Goal: Task Accomplishment & Management: Manage account settings

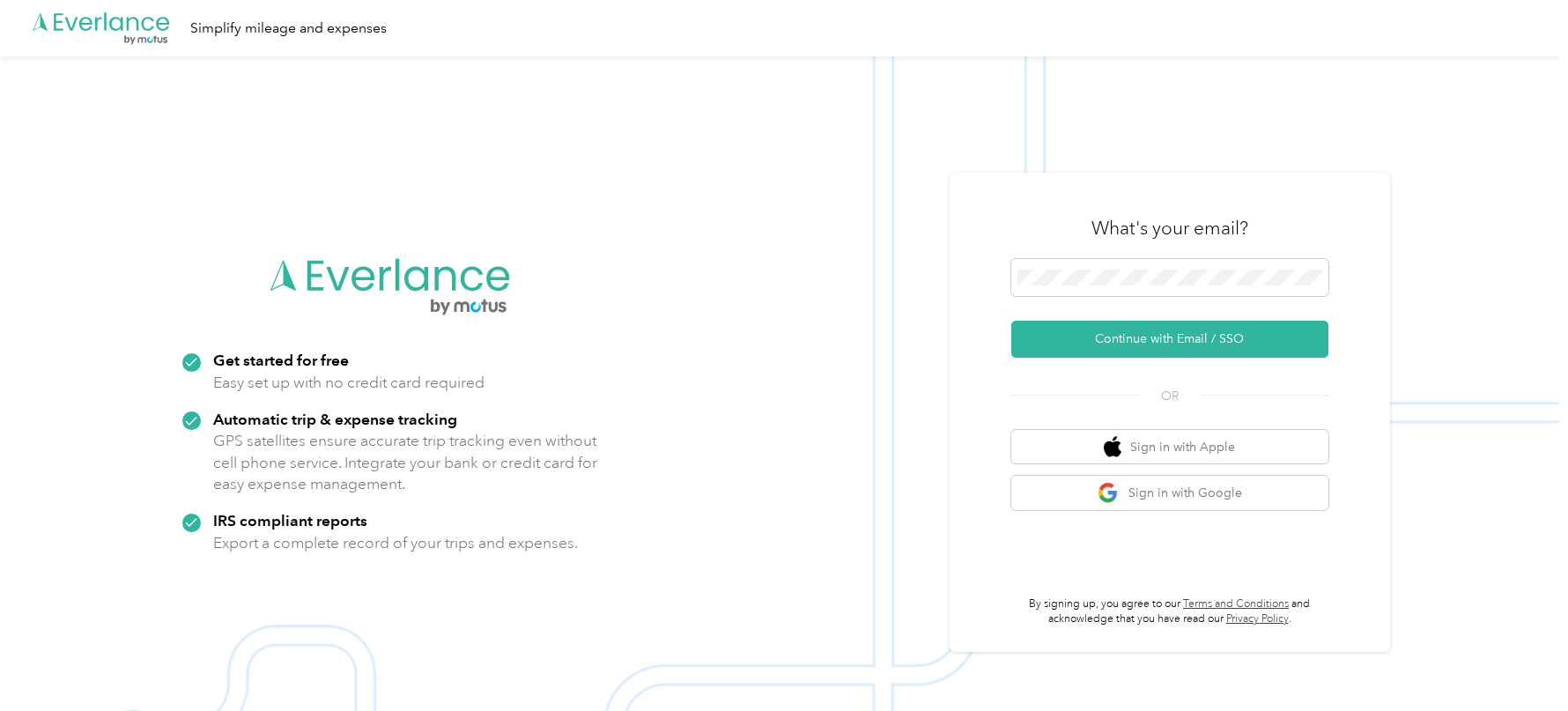
click at [1044, 172] on img at bounding box center [780, 411] width 1559 height 711
click at [1085, 334] on button "Continue with Email / SSO" at bounding box center [1169, 338] width 318 height 37
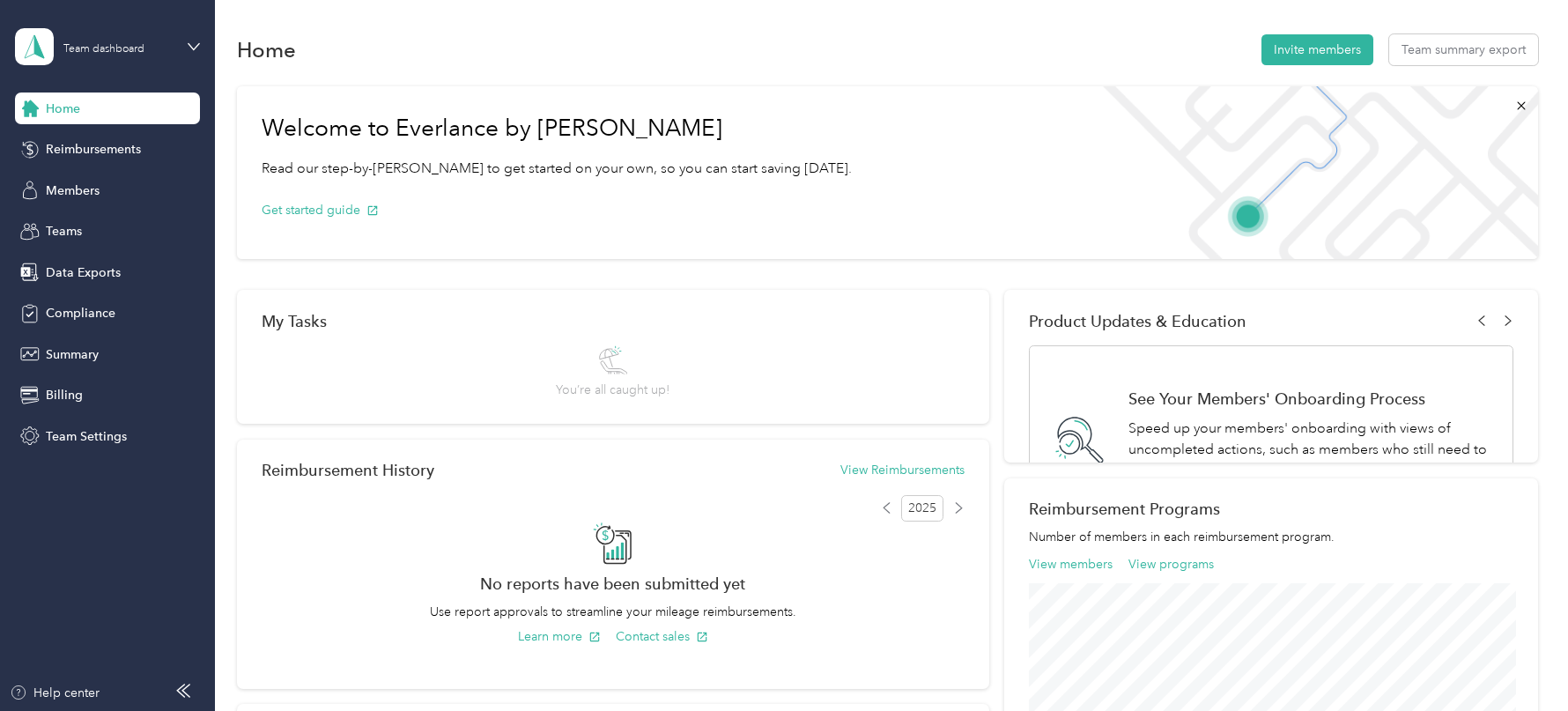
click at [132, 170] on div "Home Reimbursements Members Teams Data Exports Compliance Summary Billing Team …" at bounding box center [107, 272] width 185 height 359
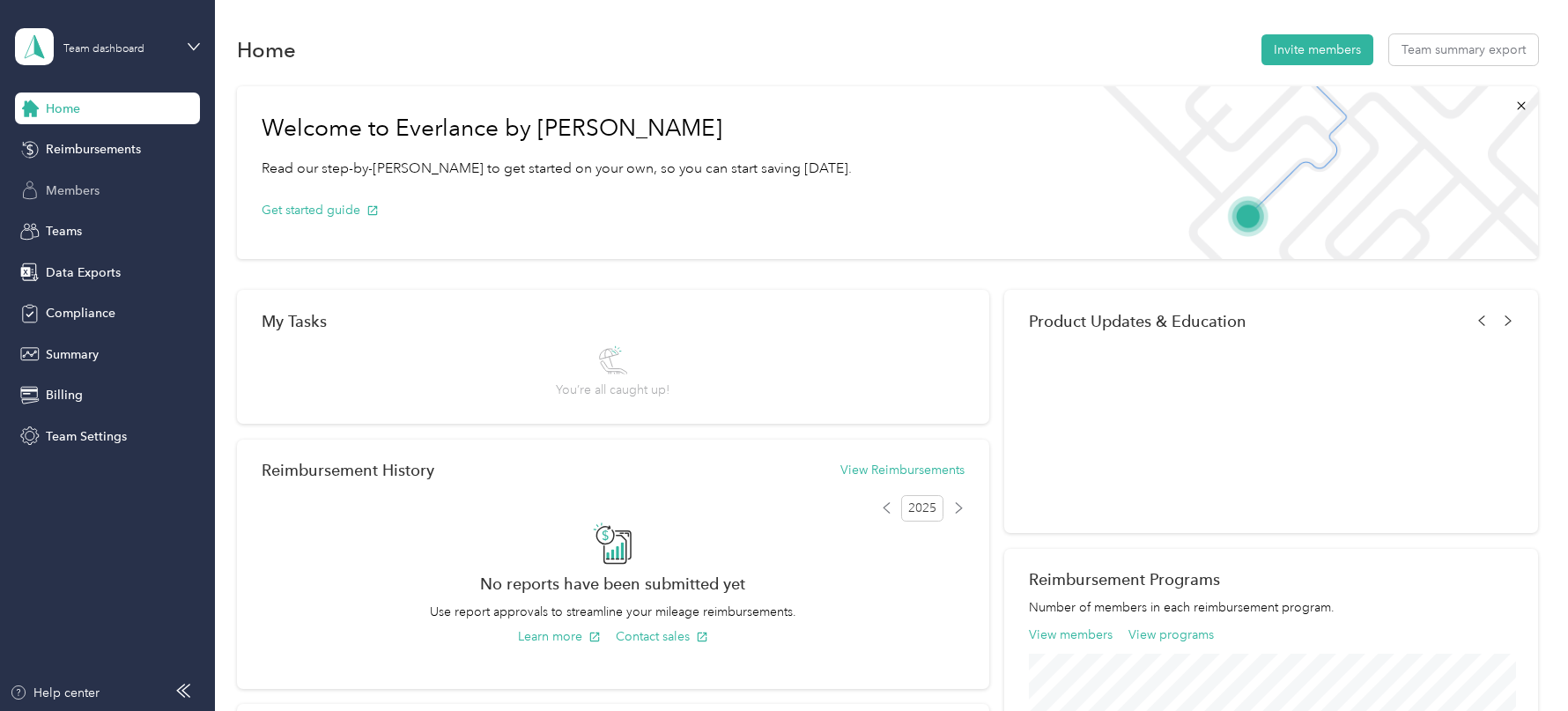
click at [121, 178] on div "Members" at bounding box center [107, 190] width 185 height 32
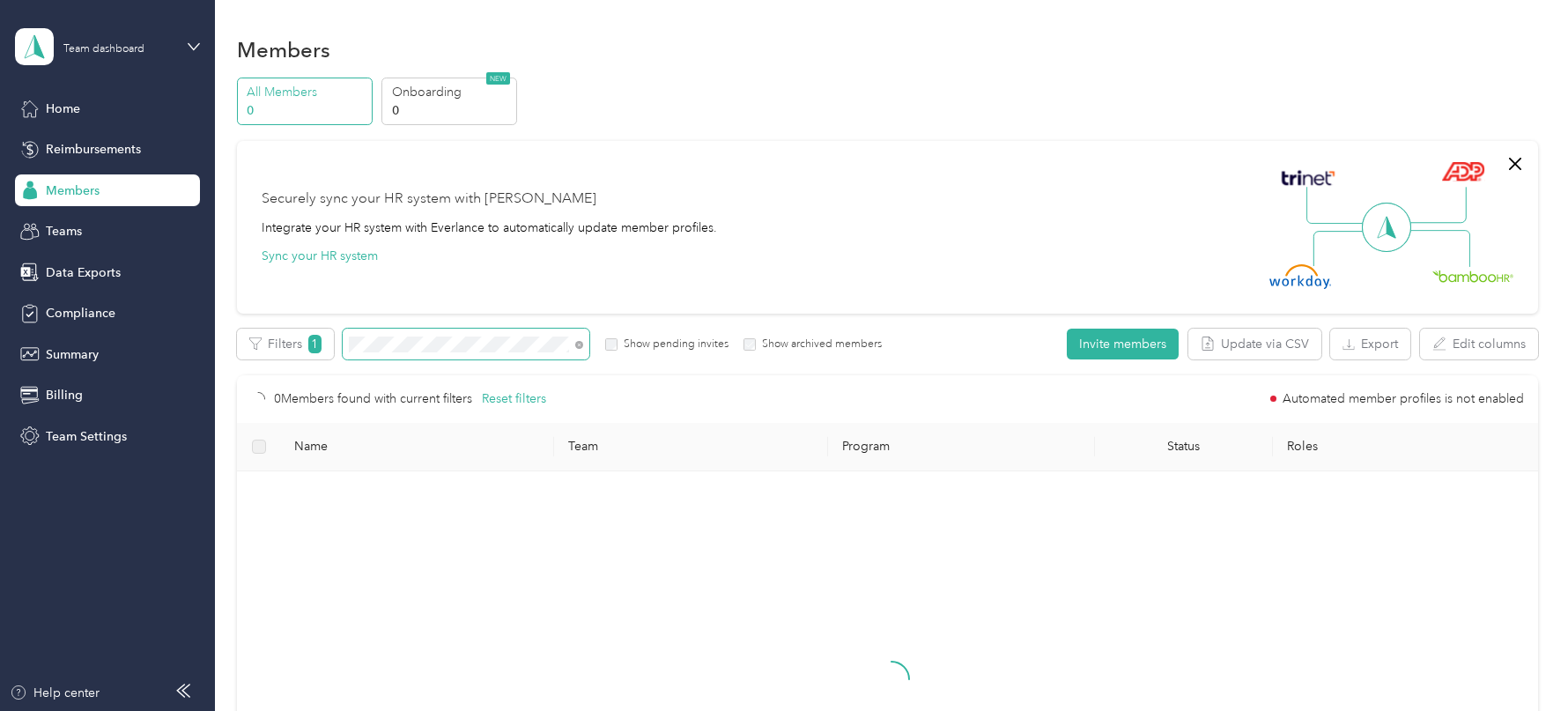
click at [576, 340] on span at bounding box center [580, 343] width 8 height 15
click at [578, 342] on icon at bounding box center [580, 345] width 8 height 8
click at [133, 37] on div "Team dashboard" at bounding box center [94, 46] width 158 height 37
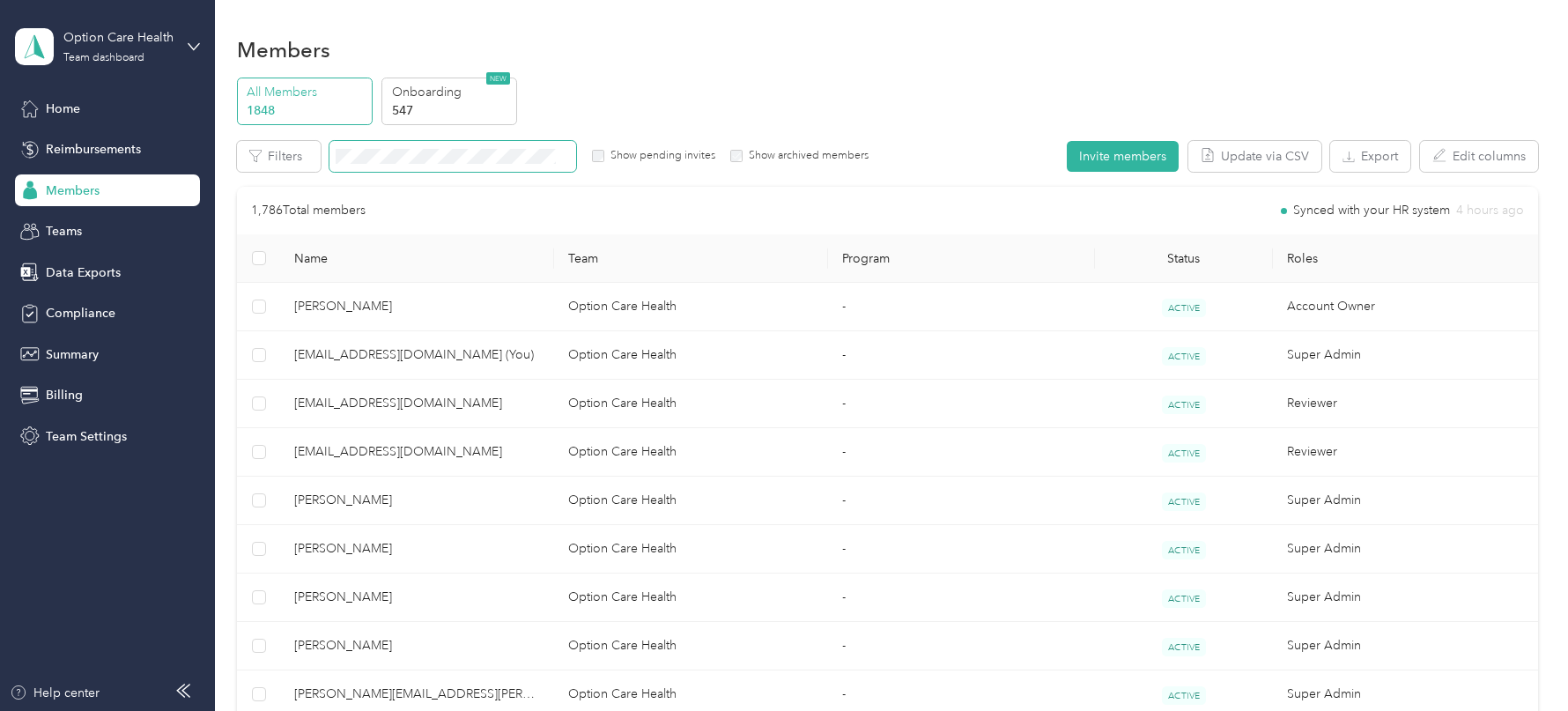
click at [612, 97] on div "All Members 1848 Onboarding 547 NEW" at bounding box center [887, 101] width 1301 height 48
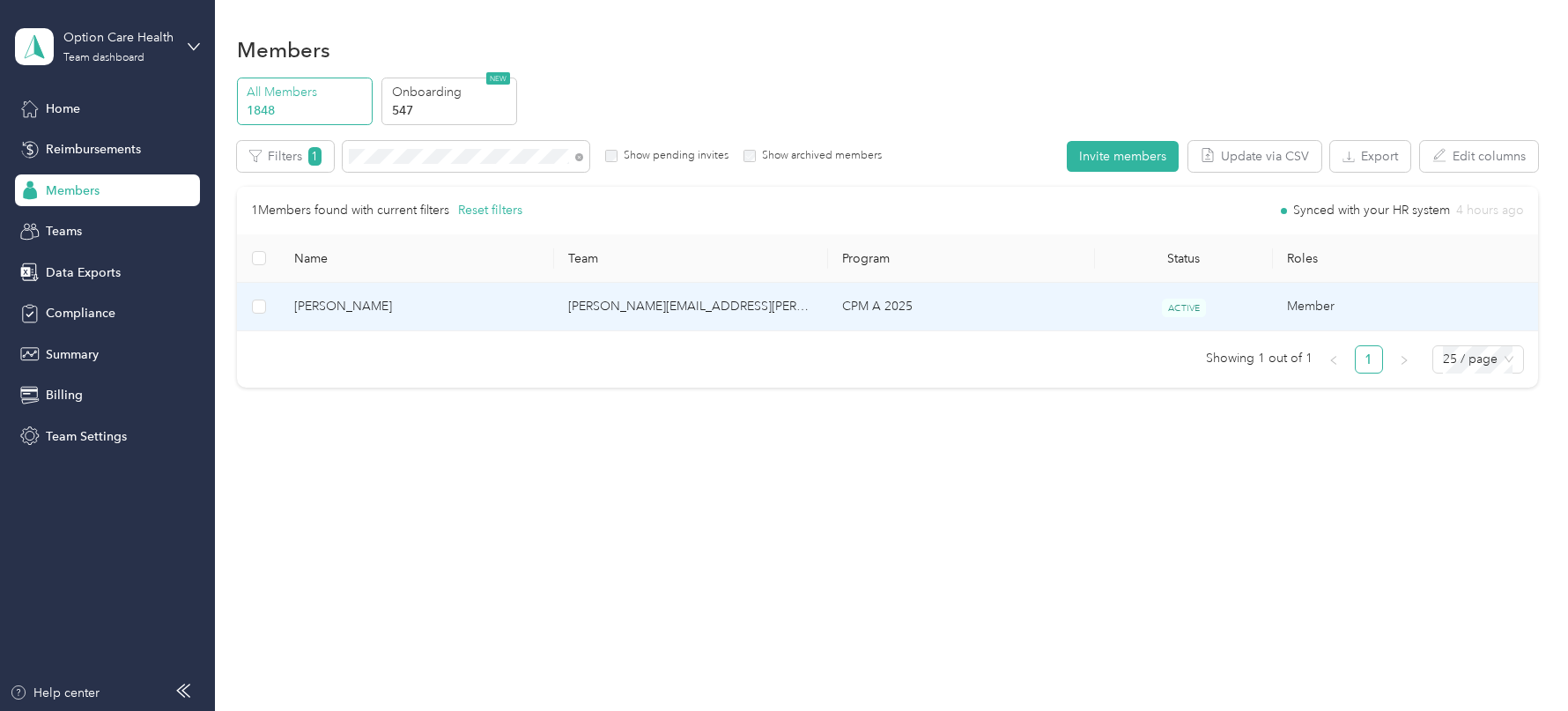
click at [811, 306] on td "[PERSON_NAME][EMAIL_ADDRESS][PERSON_NAME][DOMAIN_NAME]" at bounding box center [691, 307] width 274 height 48
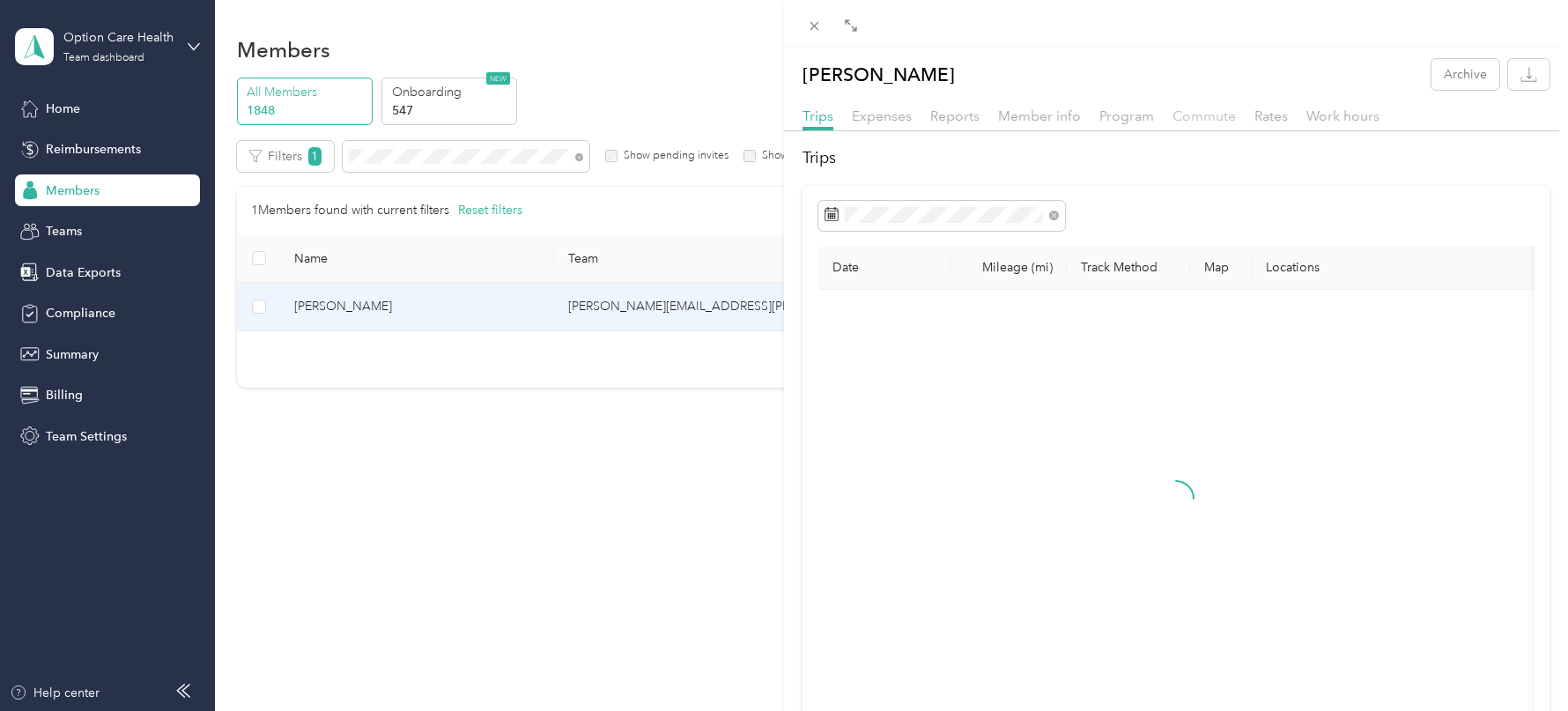
click at [1192, 123] on span "Commute" at bounding box center [1204, 116] width 63 height 17
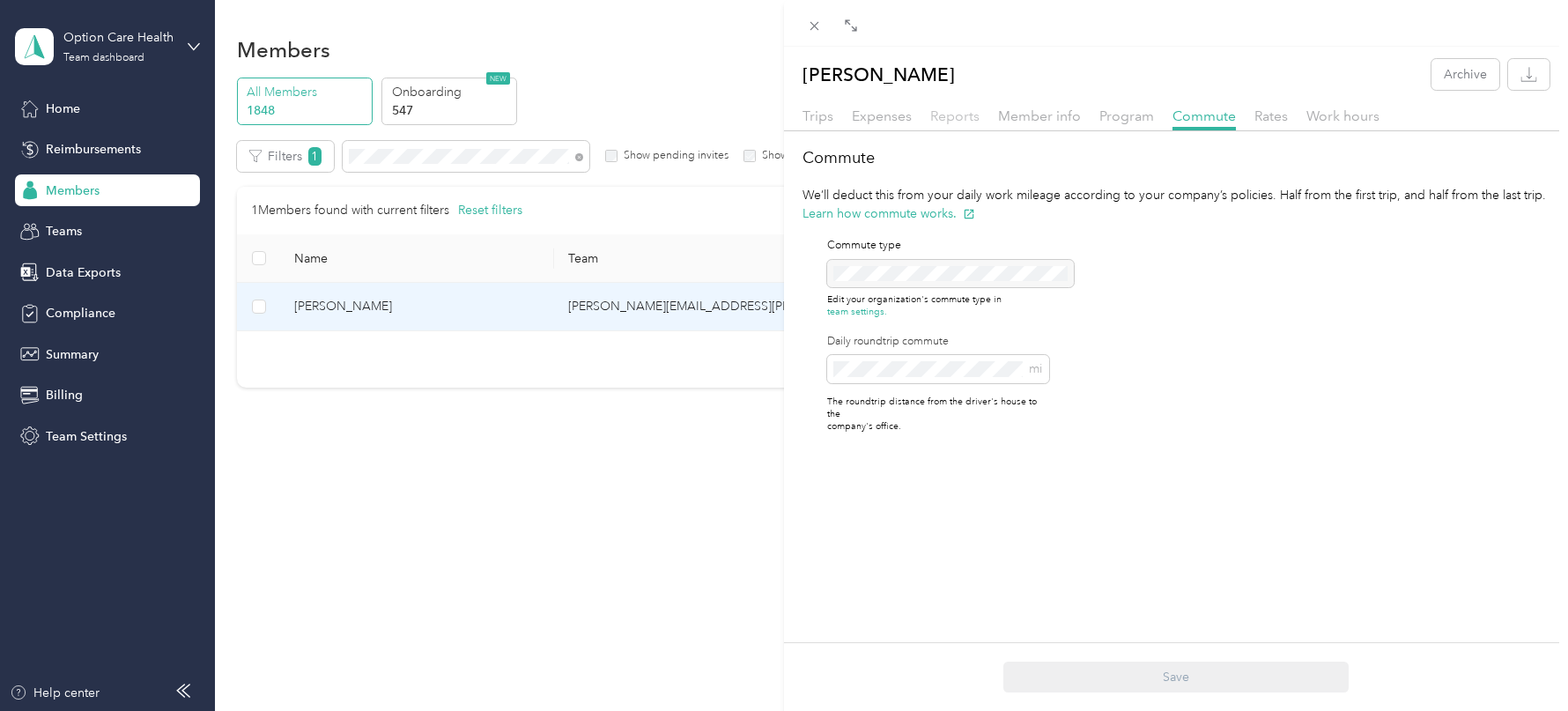
click at [959, 117] on span "Reports" at bounding box center [956, 116] width 49 height 17
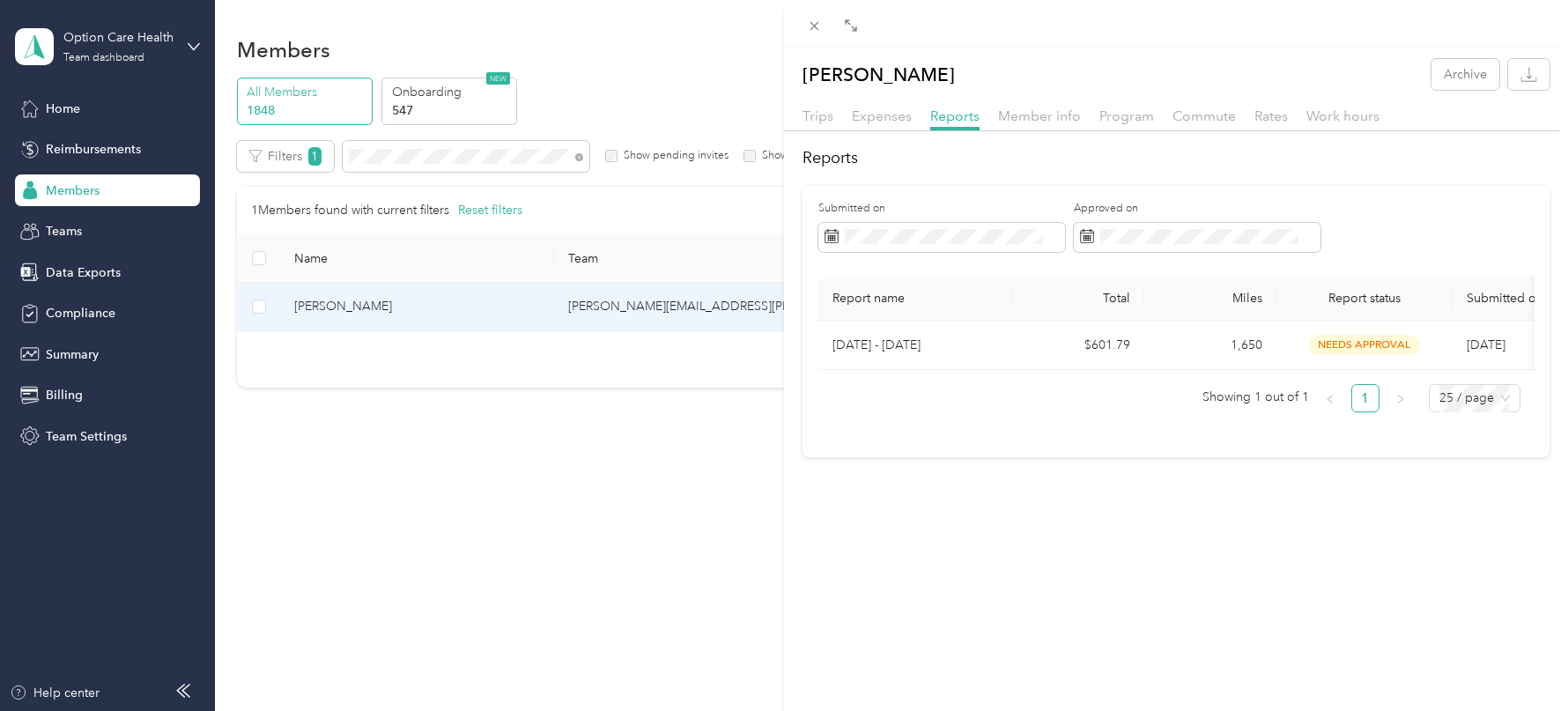
click at [171, 38] on div "[PERSON_NAME] Archive Trips Expenses Reports Member info Program Commute Rates …" at bounding box center [784, 355] width 1568 height 711
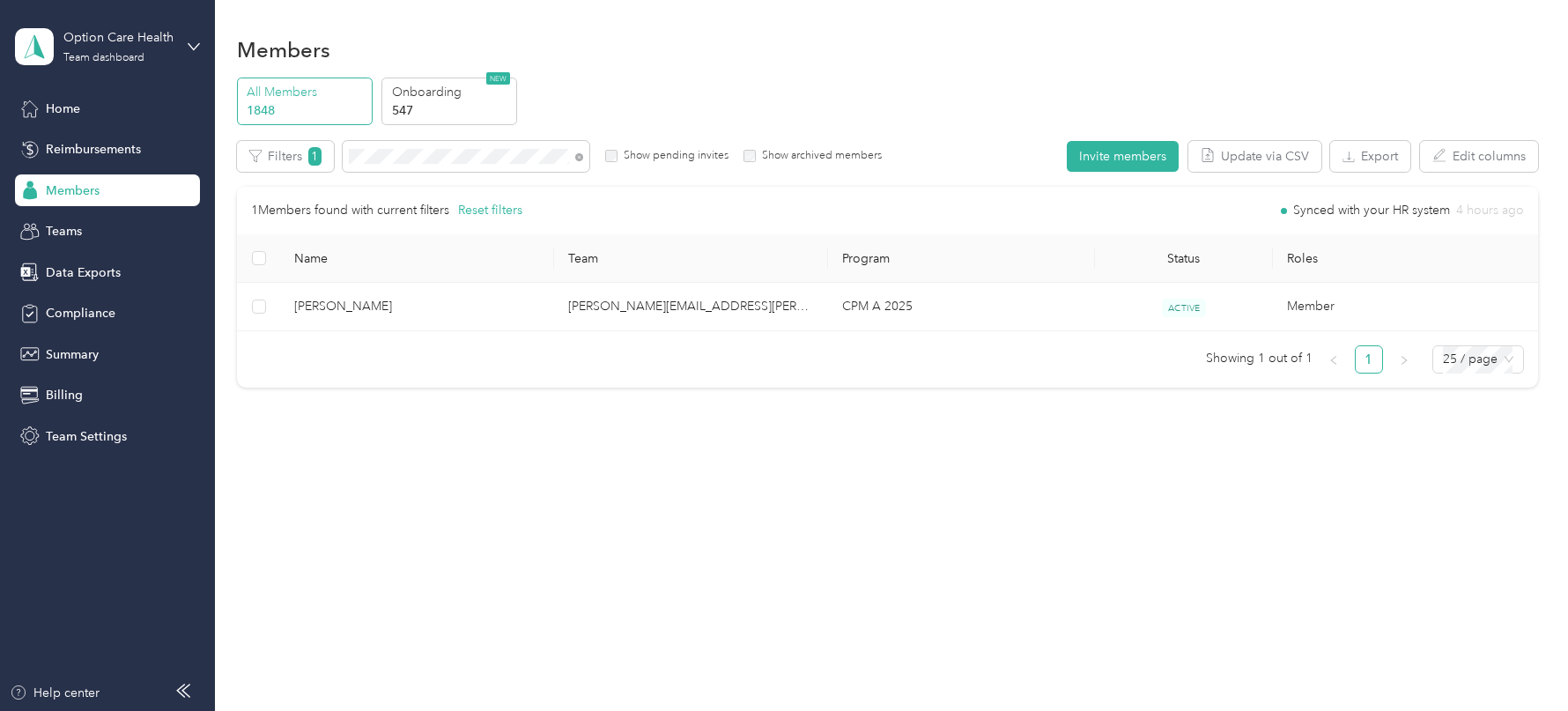
click at [185, 48] on div "Option Care Health Team dashboard" at bounding box center [107, 46] width 185 height 61
click at [939, 61] on div "Members" at bounding box center [887, 48] width 1301 height 37
click at [1370, 154] on button "Export" at bounding box center [1370, 156] width 80 height 31
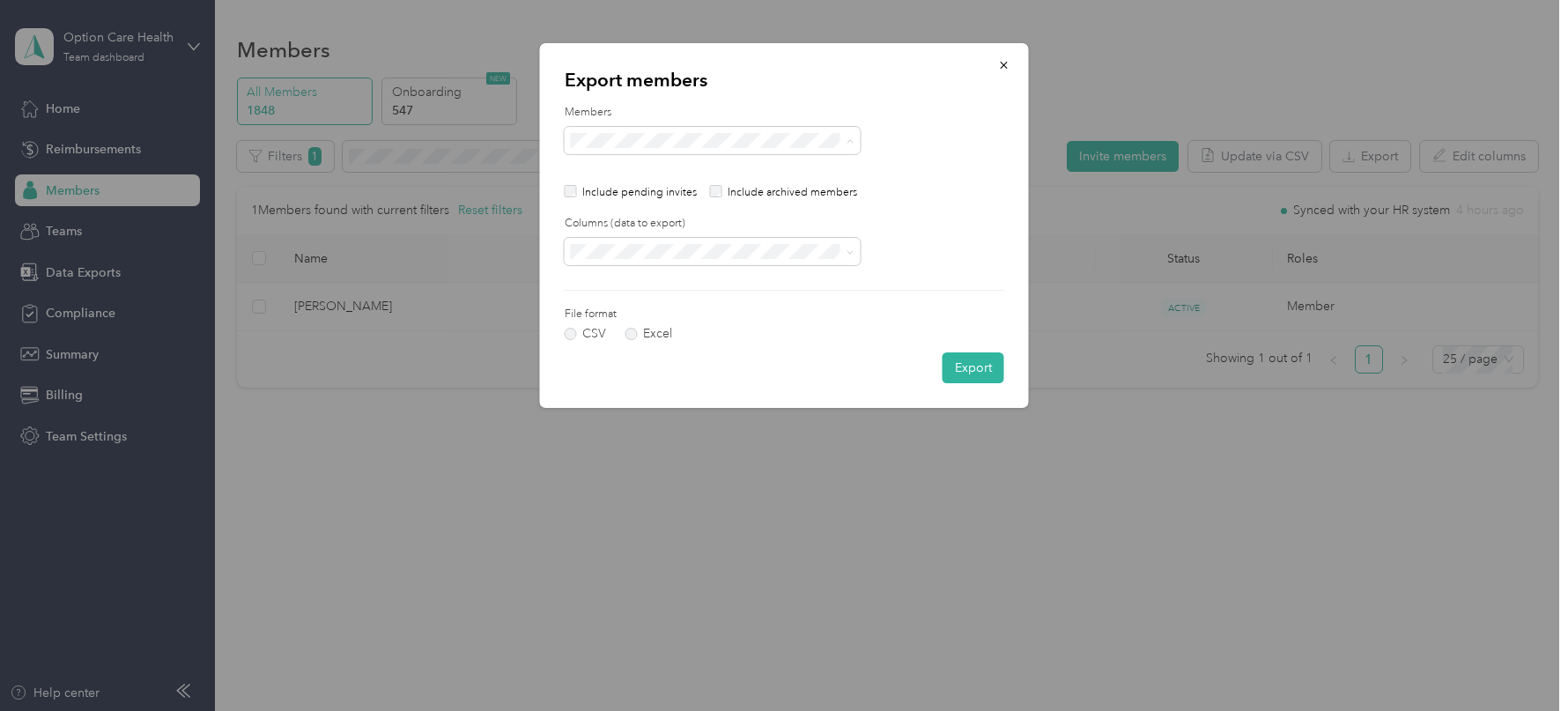
click at [657, 202] on div "All members" at bounding box center [711, 202] width 271 height 19
click at [631, 312] on span "All columns" at bounding box center [607, 312] width 64 height 15
click at [970, 359] on button "Export" at bounding box center [973, 367] width 61 height 31
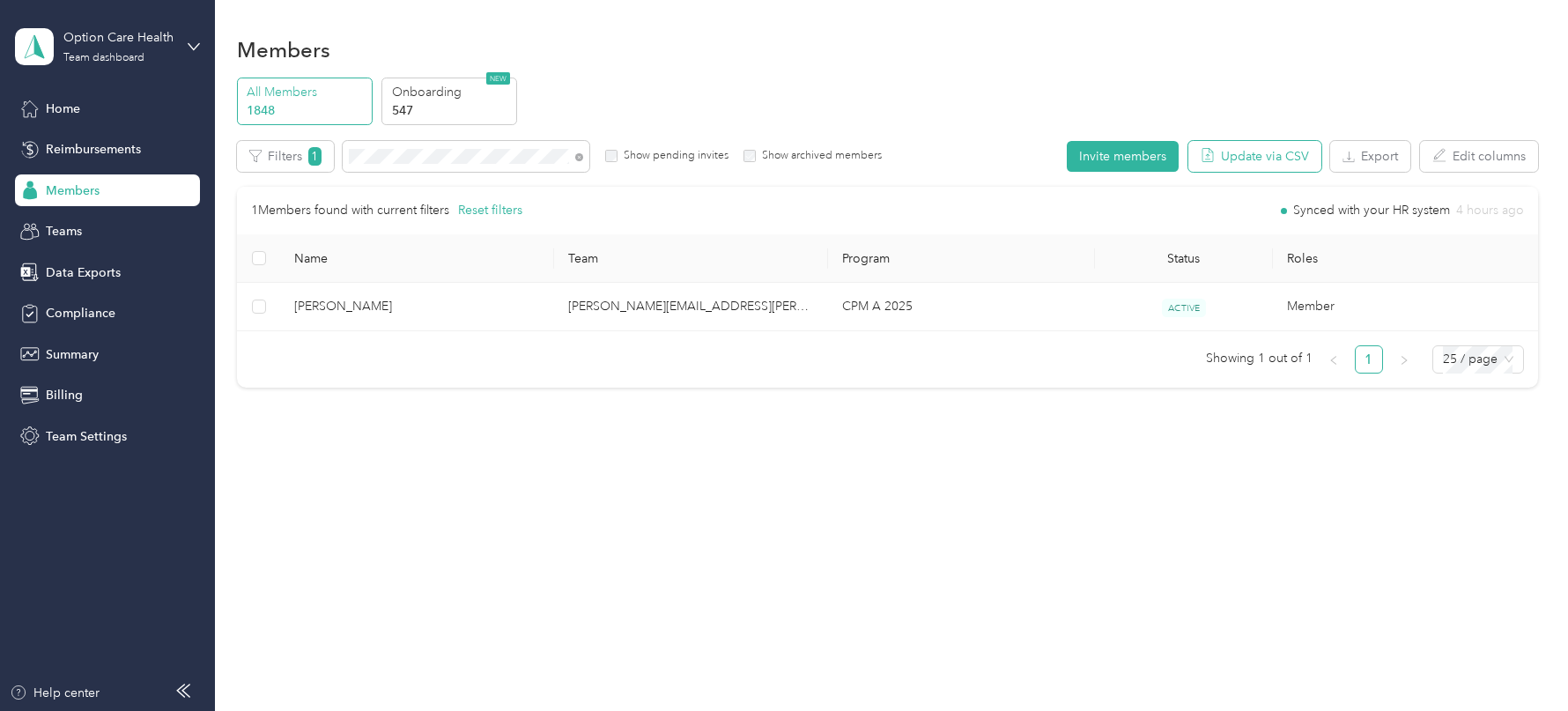
click at [1229, 155] on button "Update via CSV" at bounding box center [1254, 156] width 133 height 31
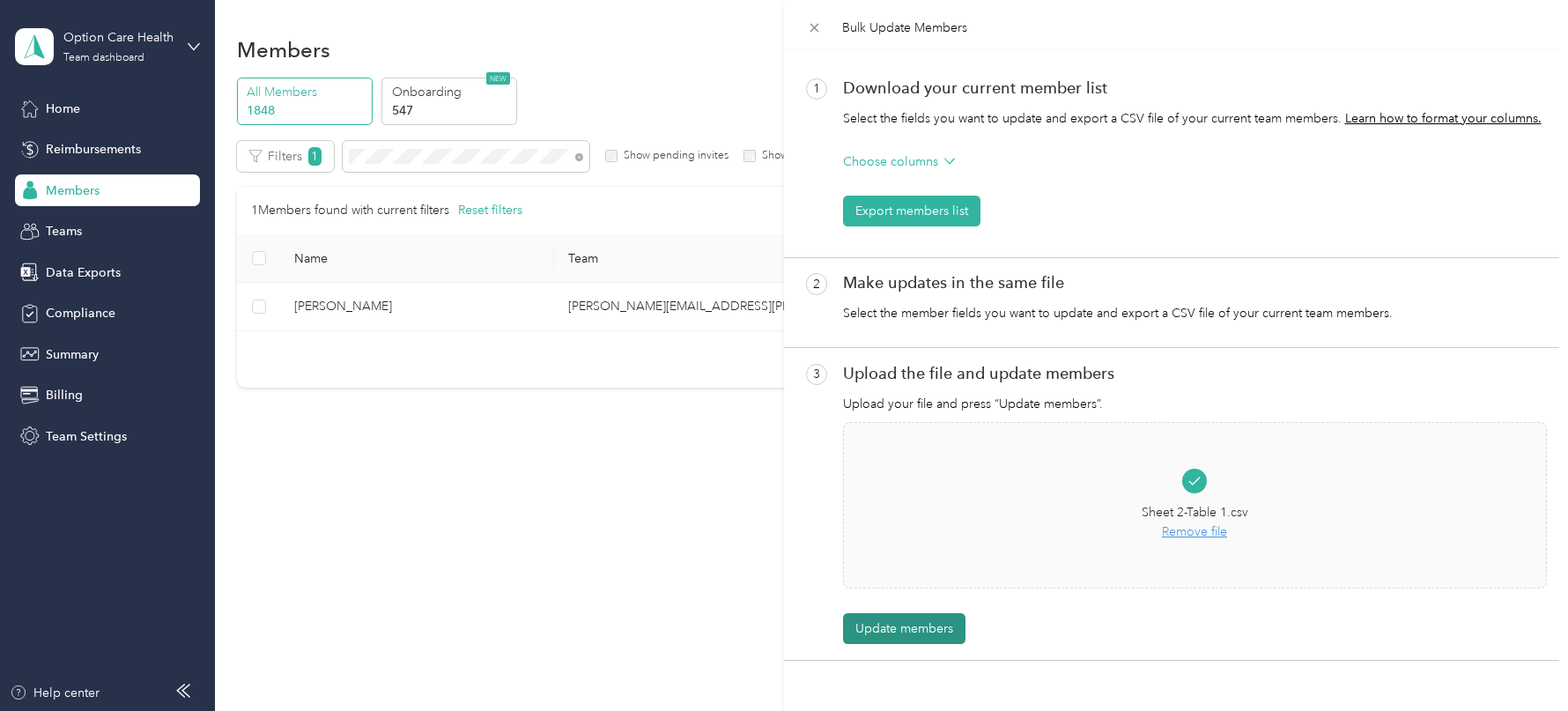
click at [906, 628] on button "Update members" at bounding box center [904, 628] width 123 height 31
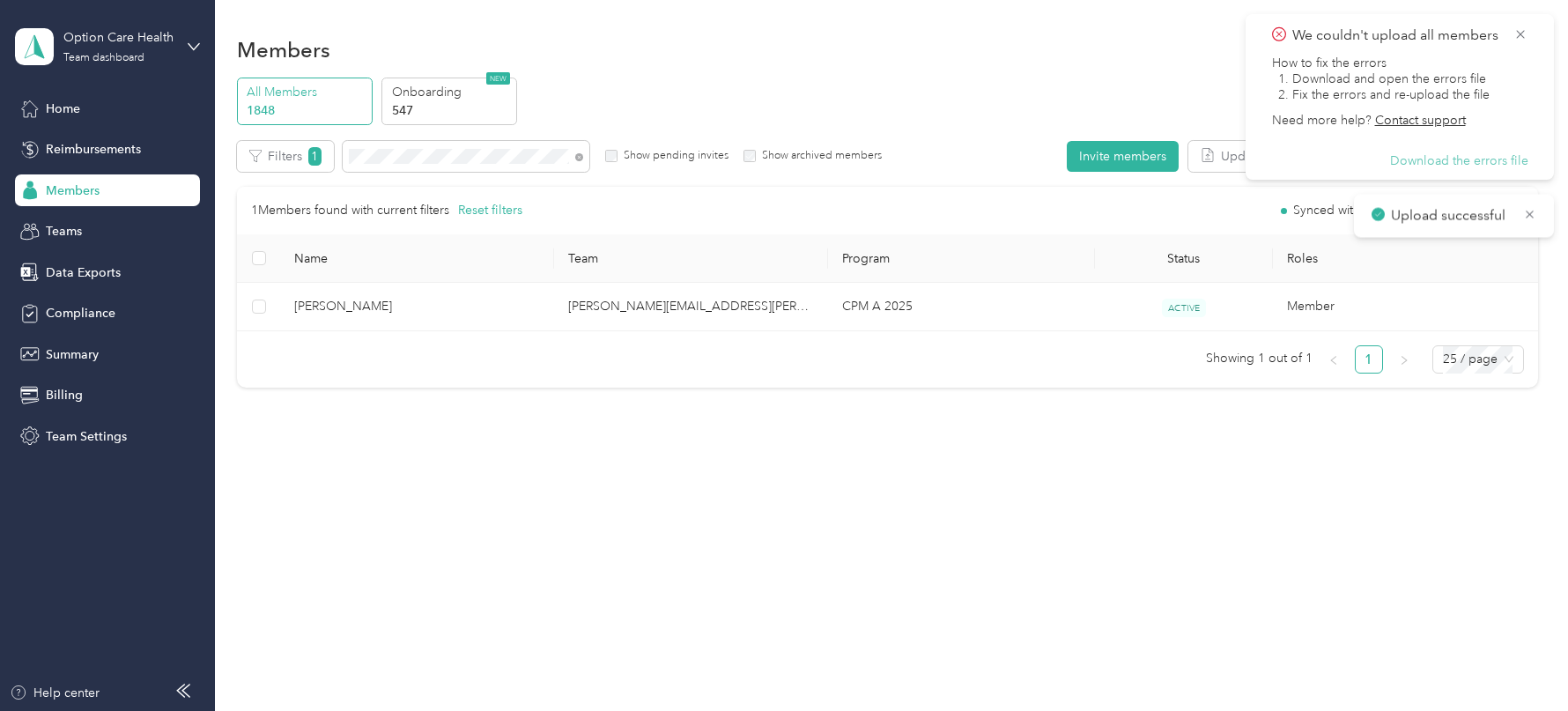
click at [1426, 168] on button "Download the errors file" at bounding box center [1459, 161] width 138 height 16
click at [1220, 167] on button "Update via CSV" at bounding box center [1254, 156] width 133 height 31
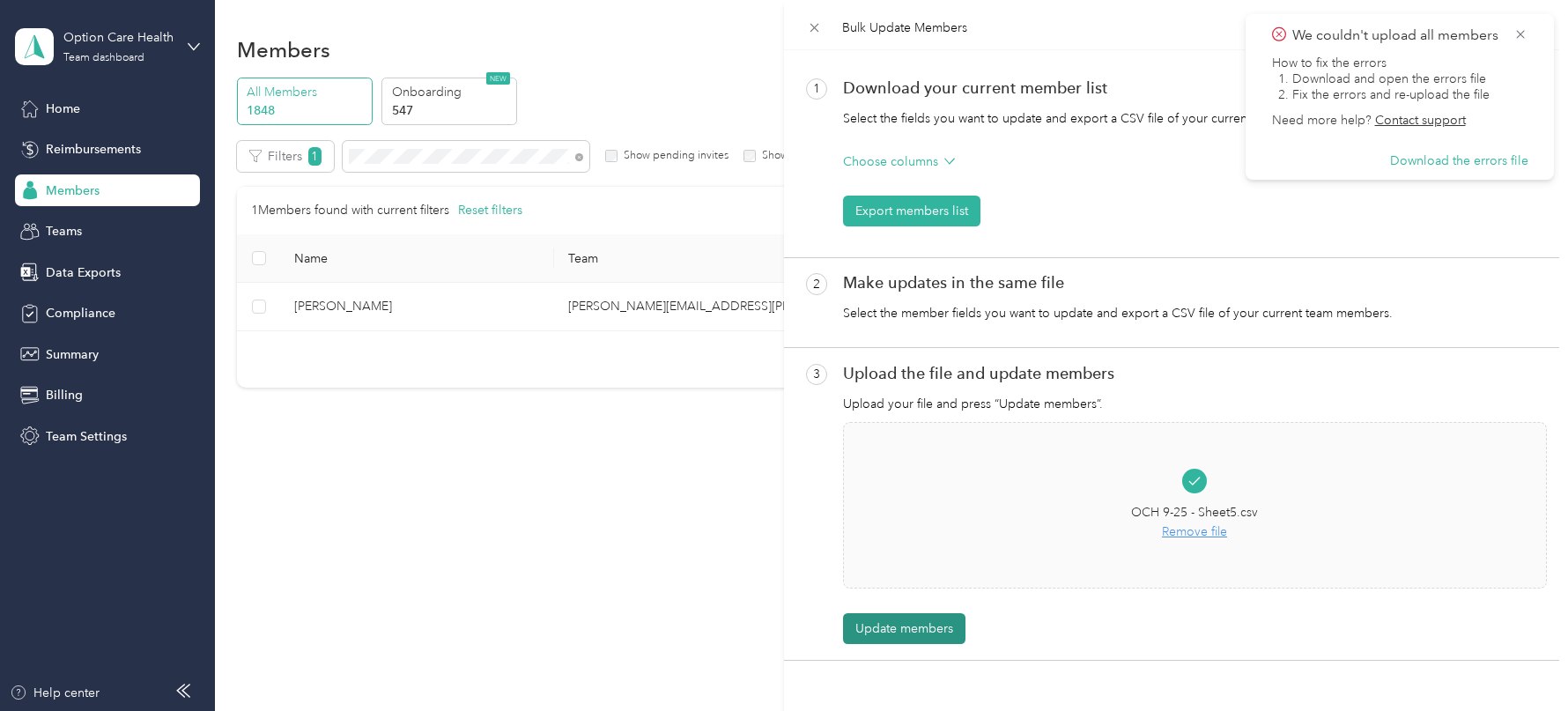
click at [907, 615] on button "Update members" at bounding box center [904, 628] width 123 height 31
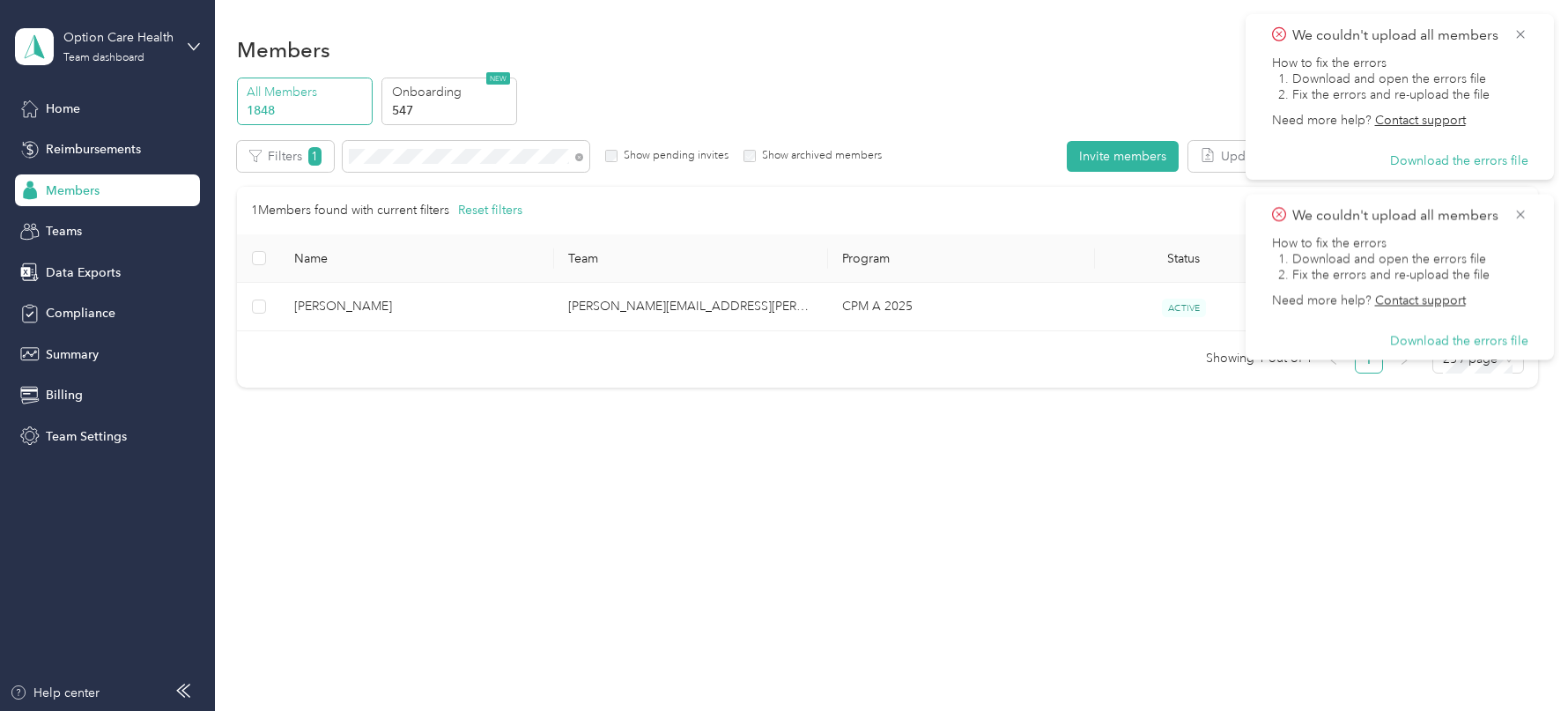
click at [1533, 214] on div "We couldn't upload all members How to fix the errors 1. Download and open the e…" at bounding box center [1400, 277] width 273 height 144
click at [1518, 214] on icon at bounding box center [1521, 214] width 14 height 16
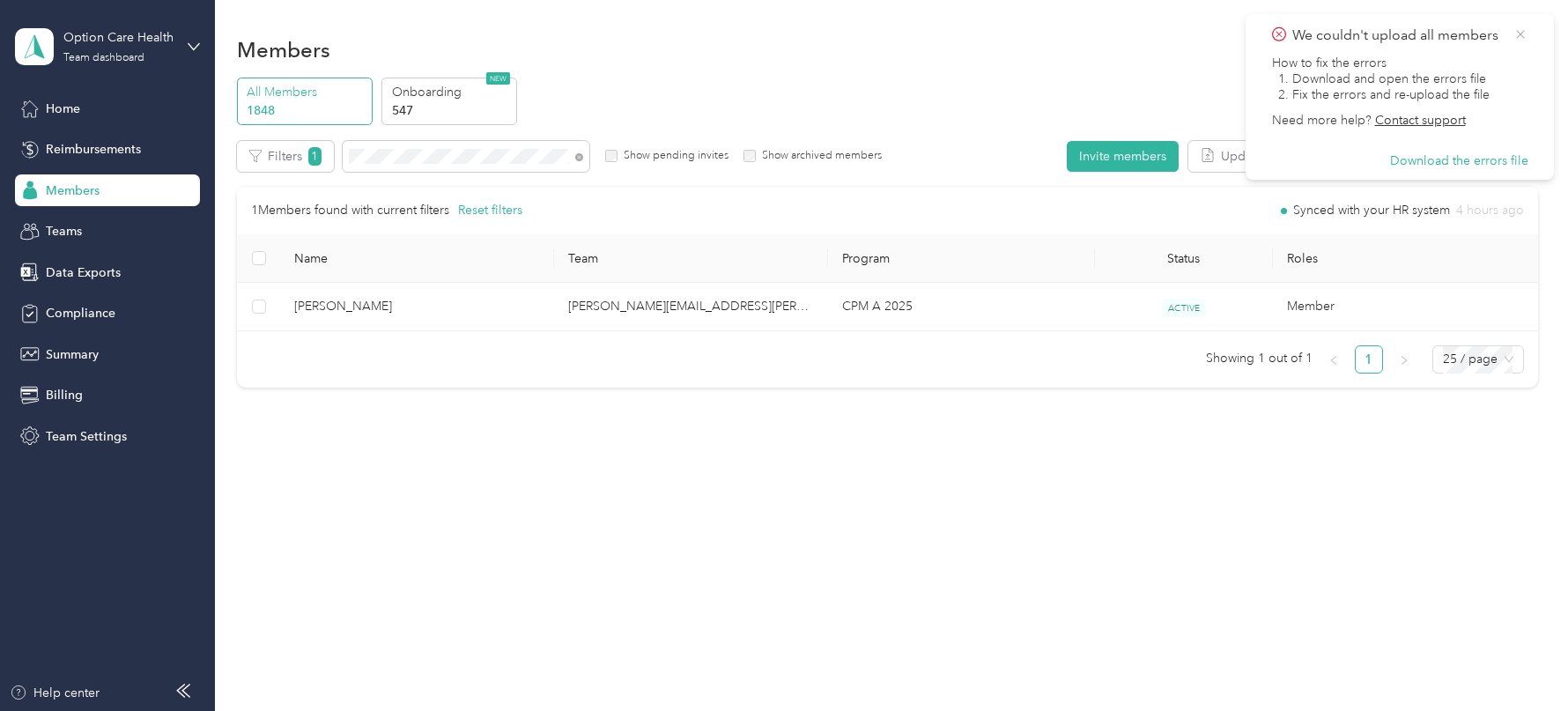
click at [1522, 32] on icon at bounding box center [1522, 34] width 8 height 8
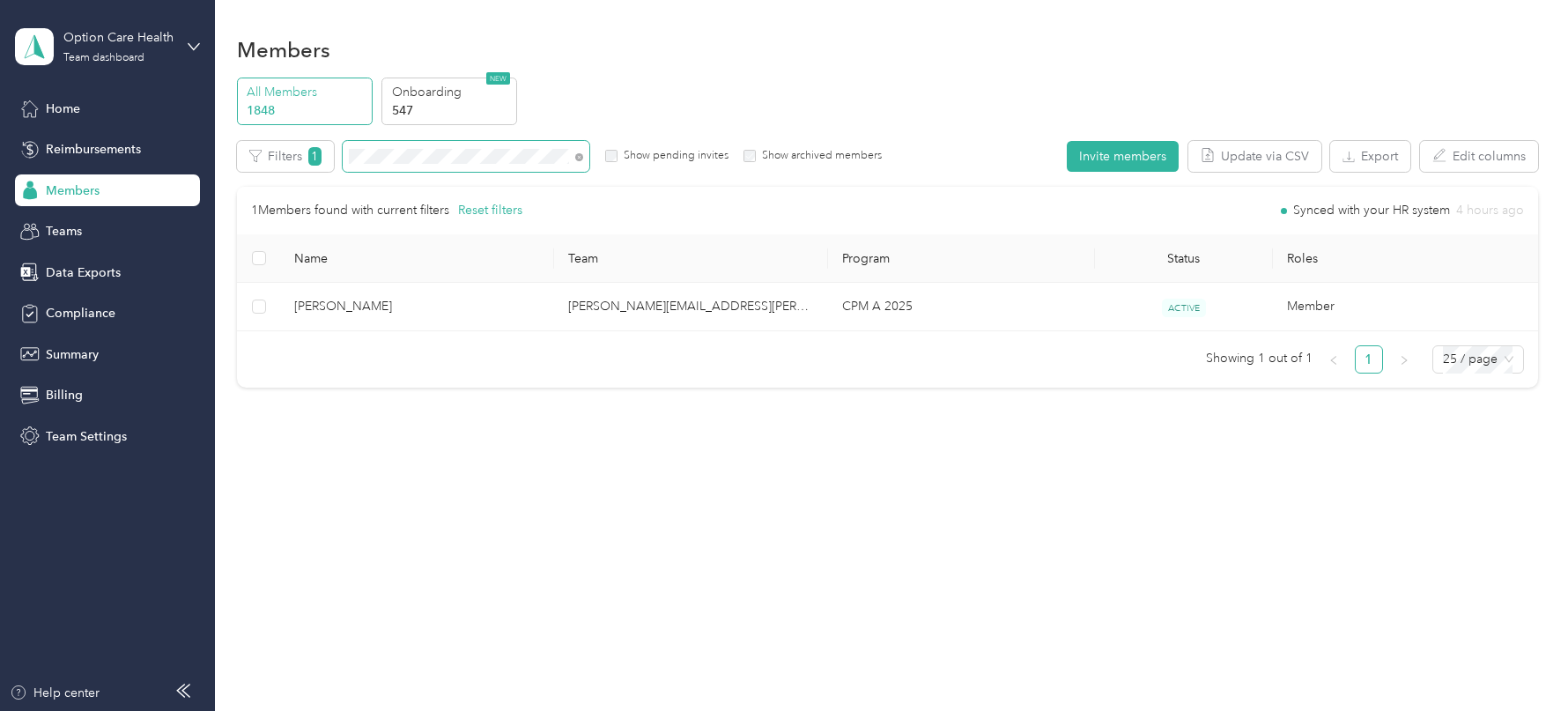
click at [410, 141] on span at bounding box center [465, 156] width 246 height 31
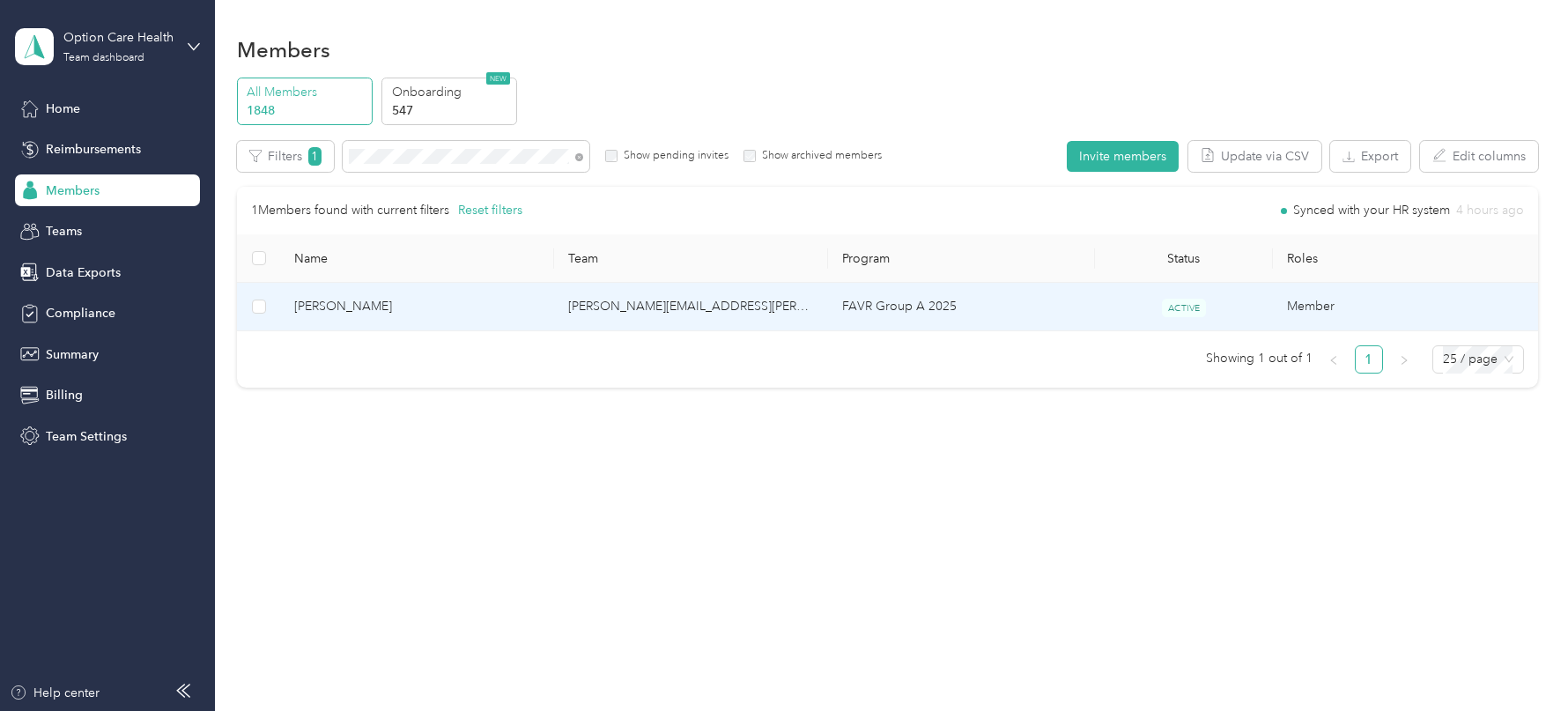
click at [858, 300] on td "FAVR Group A 2025" at bounding box center [962, 307] width 267 height 48
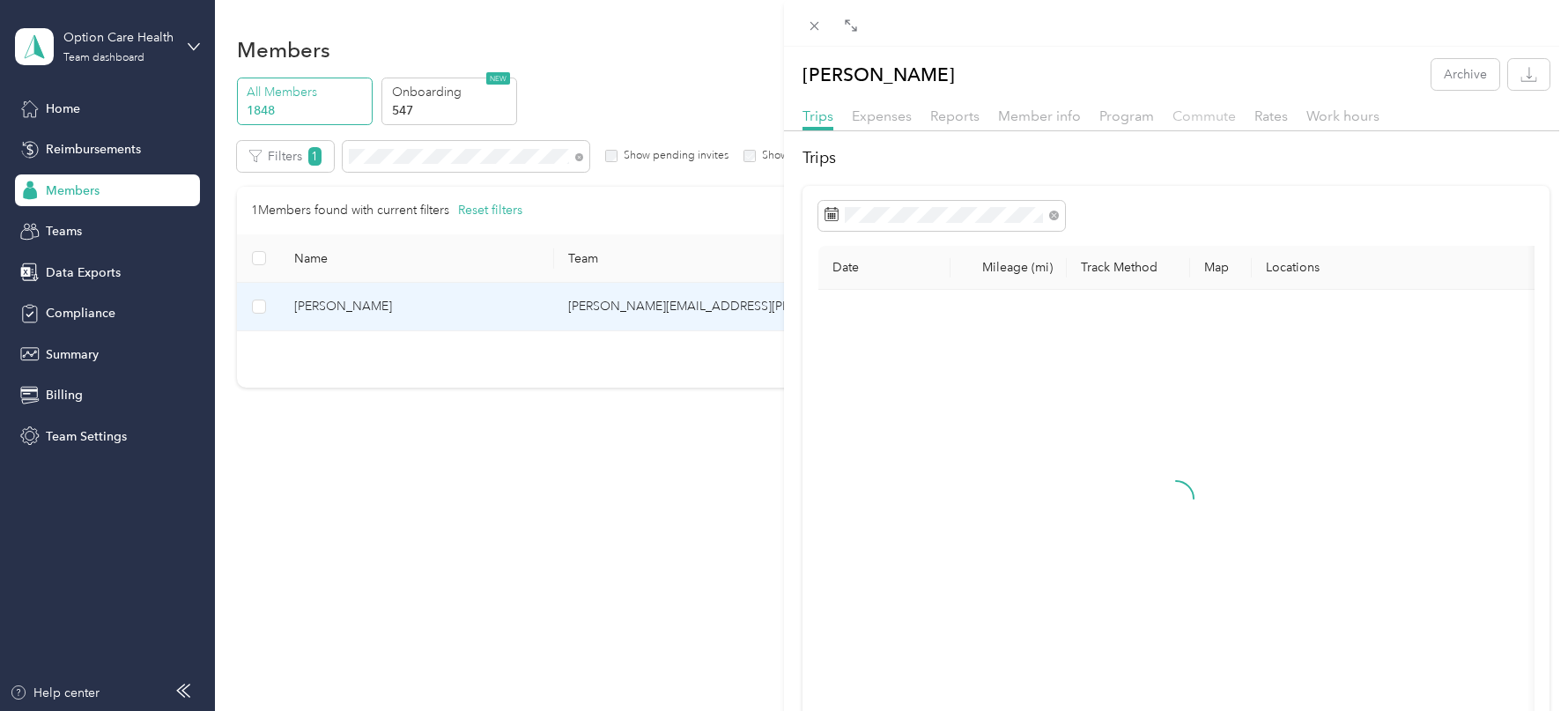
click at [1189, 114] on span "Commute" at bounding box center [1204, 116] width 63 height 17
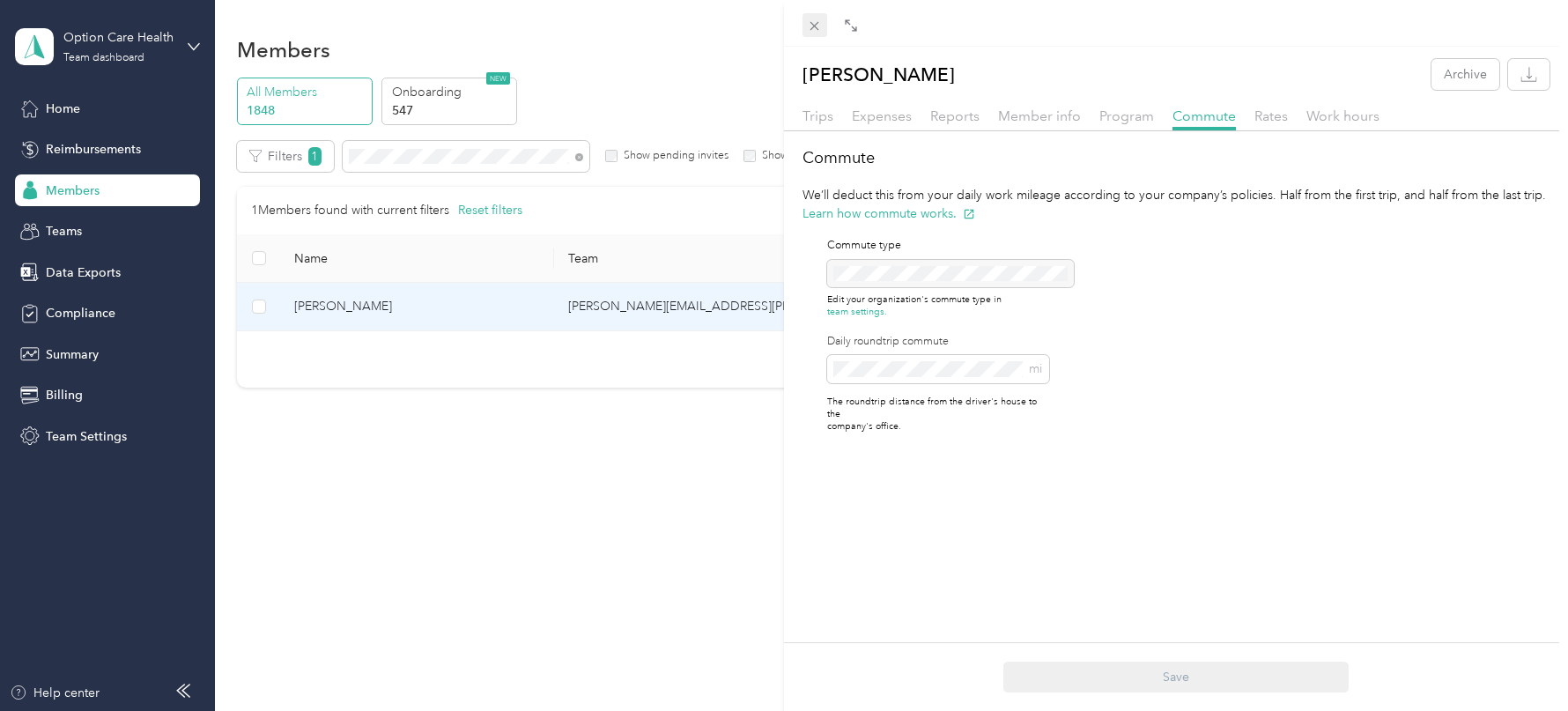
click at [818, 19] on icon at bounding box center [814, 26] width 15 height 15
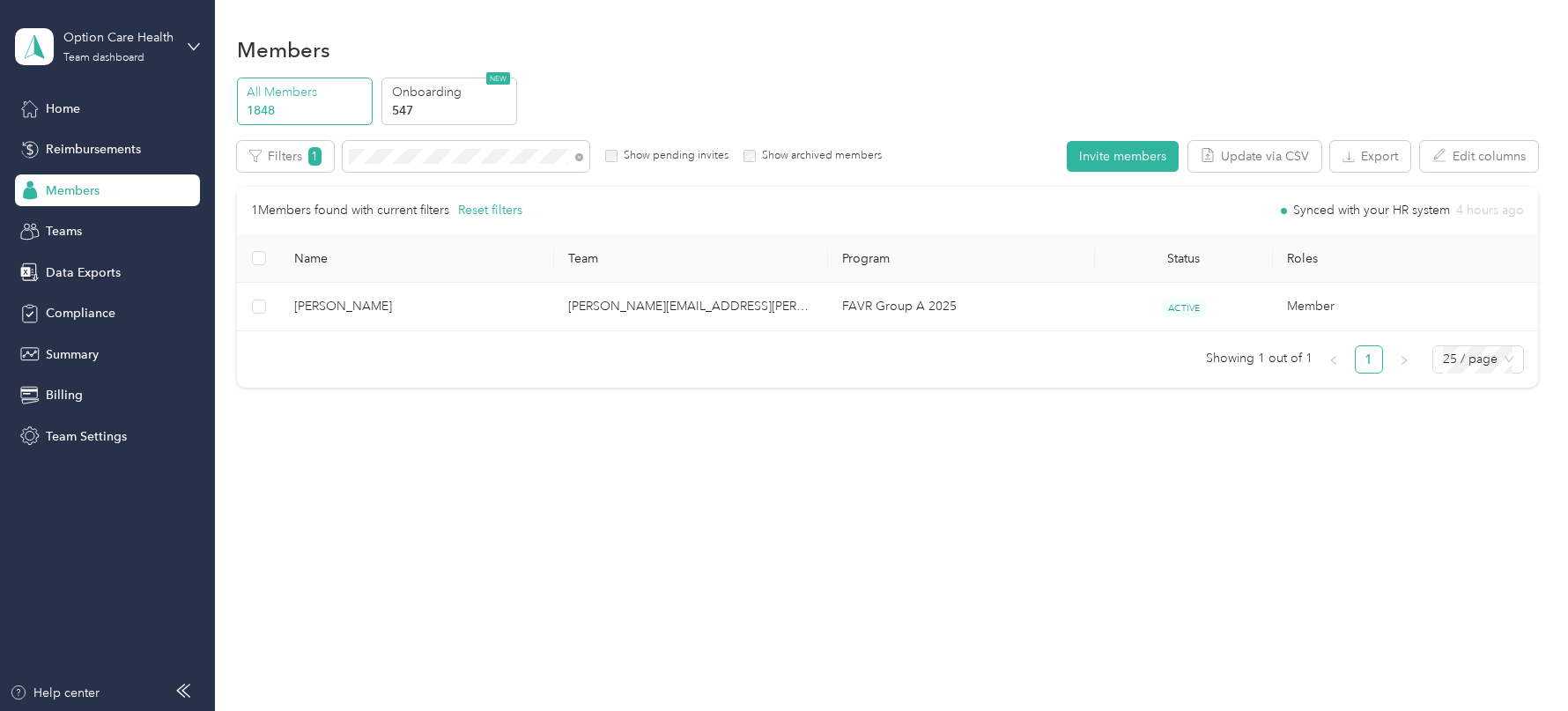
click at [1236, 172] on div "Edit role Edit team Edit program Export Selected 0 of 1 members Cancel Filters …" at bounding box center [887, 265] width 1301 height 247
click at [1245, 162] on button "Update via CSV" at bounding box center [1254, 156] width 133 height 31
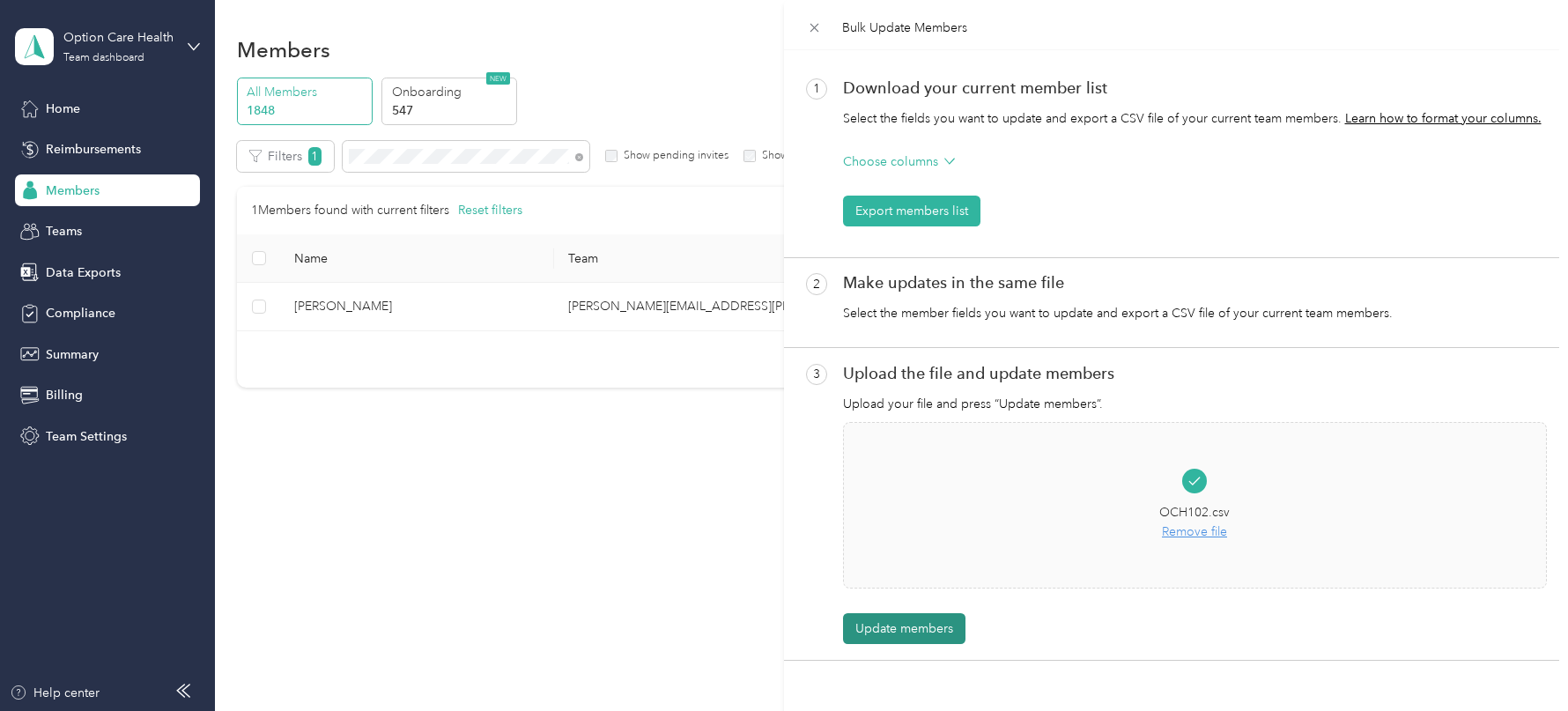
click at [921, 632] on button "Update members" at bounding box center [904, 628] width 123 height 31
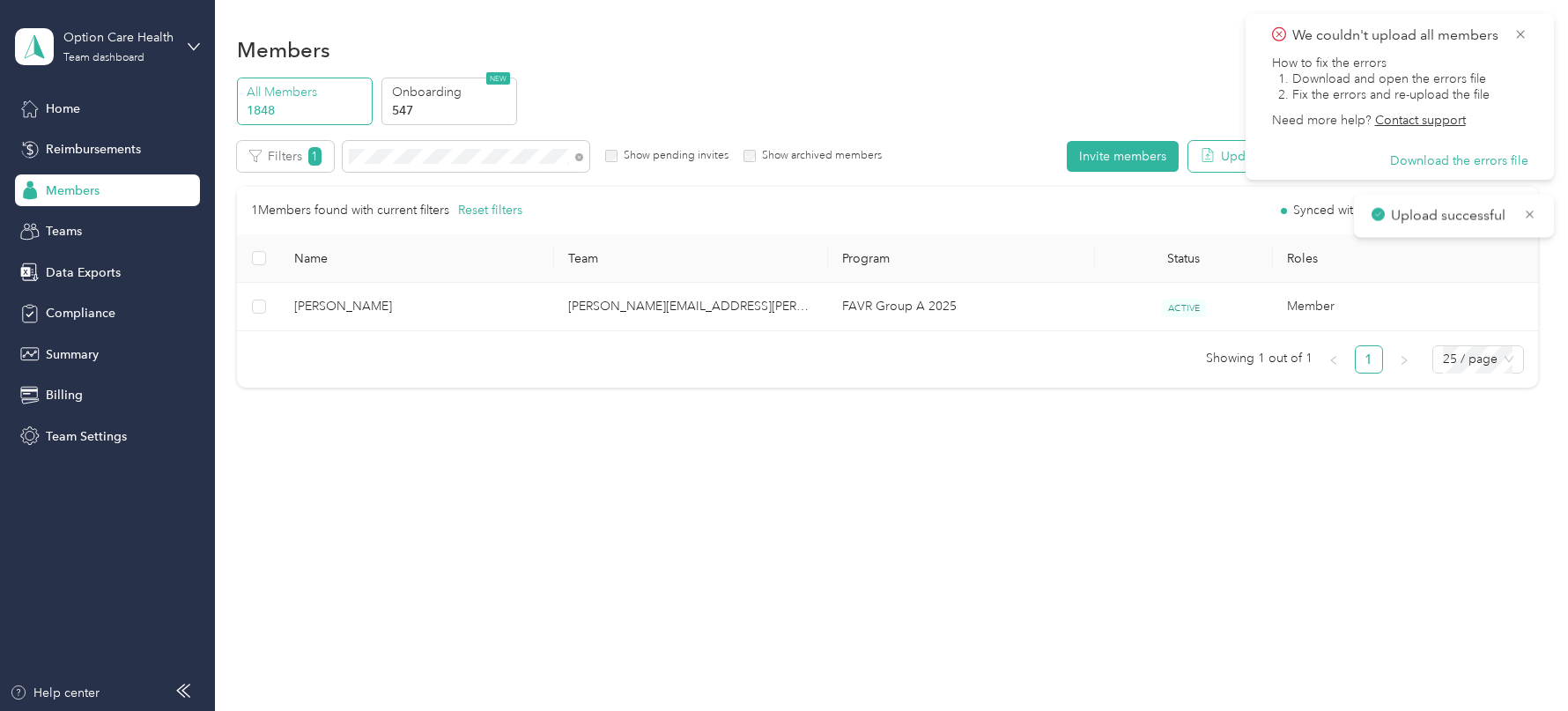
click at [1215, 160] on icon "button" at bounding box center [1208, 155] width 14 height 14
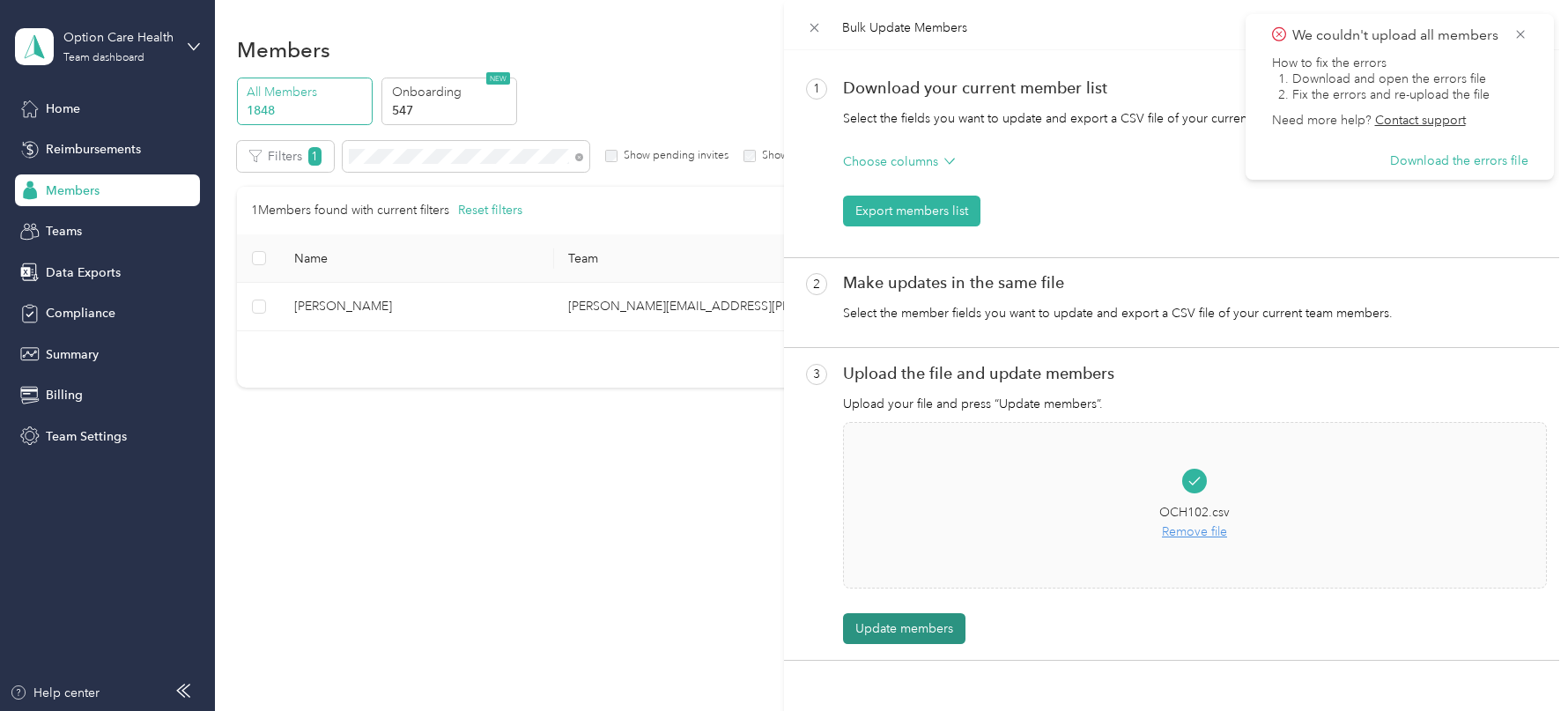
click at [892, 628] on button "Update members" at bounding box center [904, 628] width 123 height 31
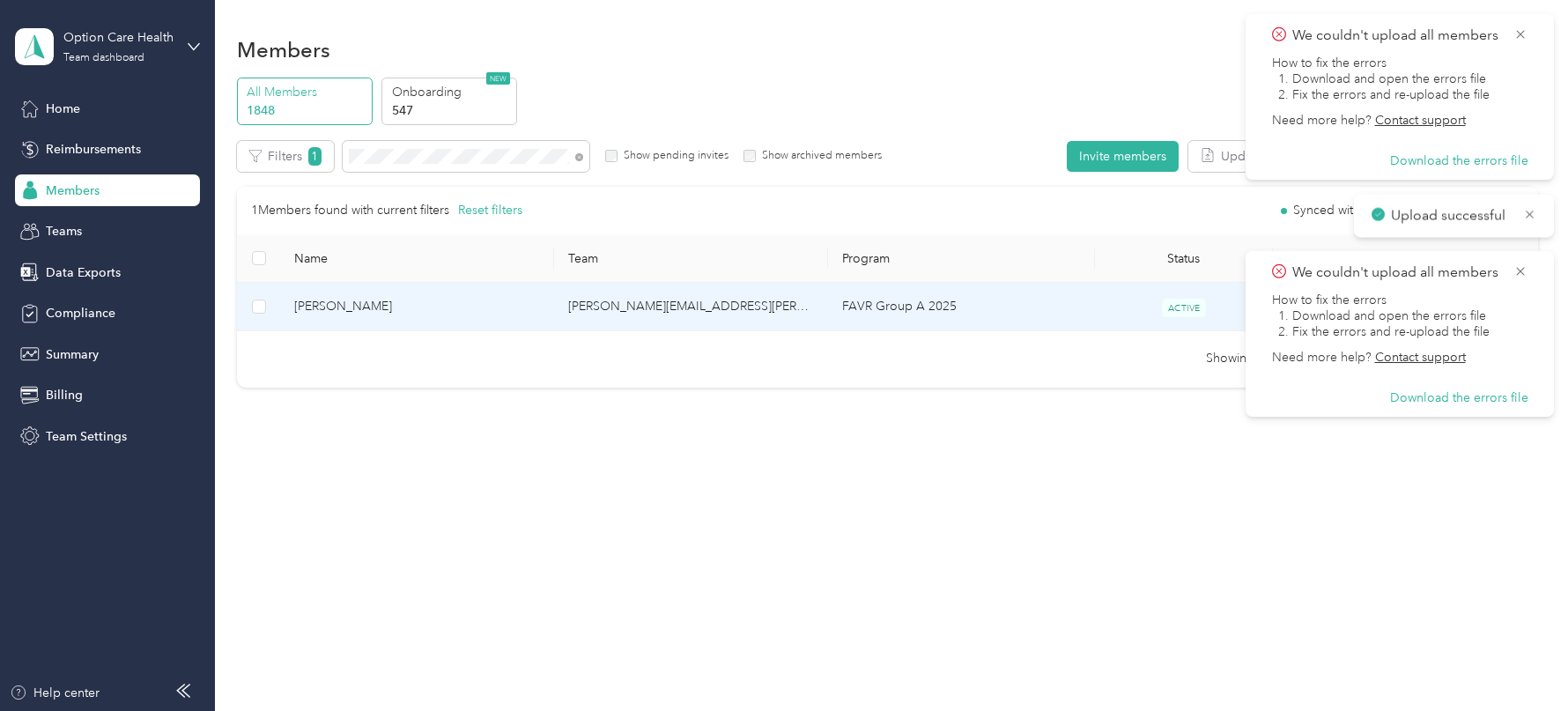
click at [923, 311] on td "FAVR Group A 2025" at bounding box center [962, 307] width 267 height 48
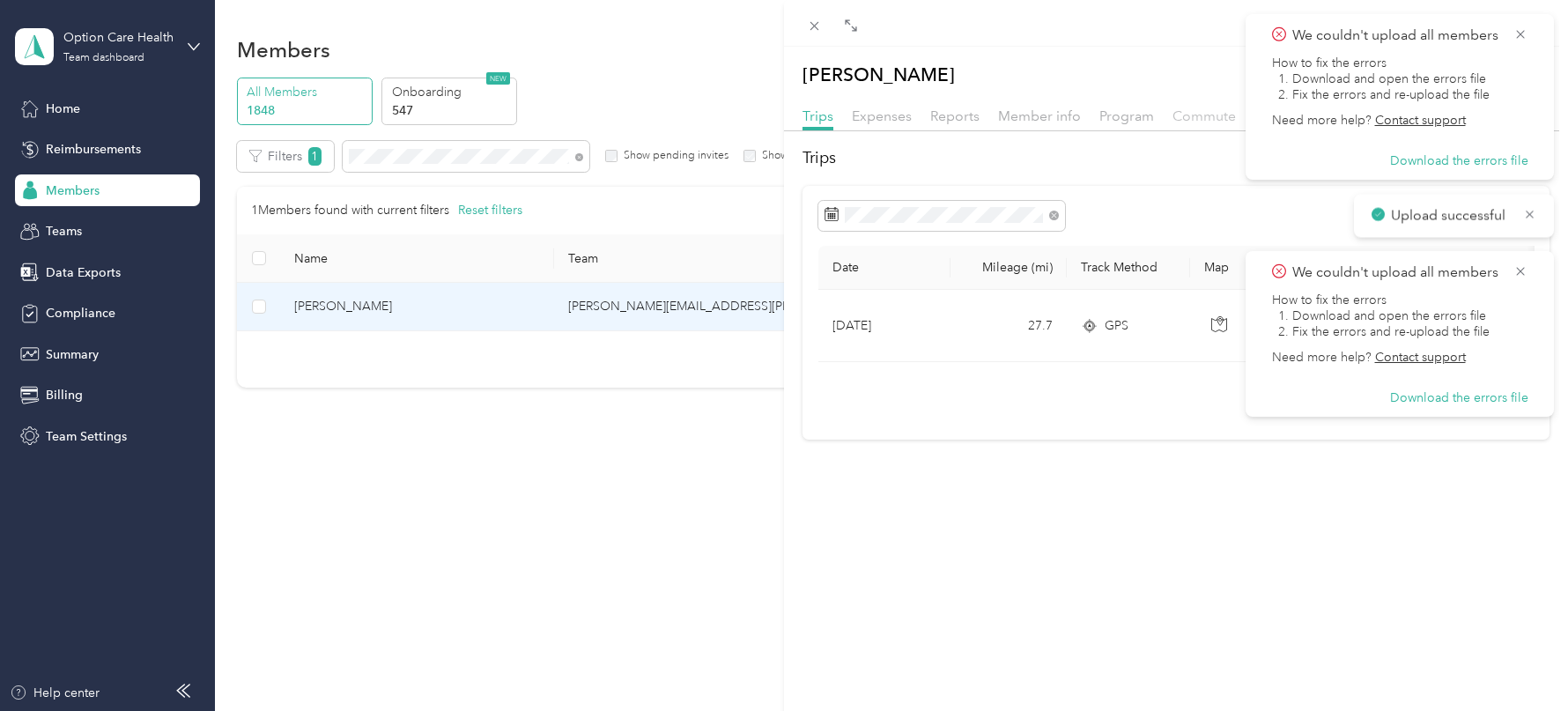
click at [1185, 118] on span "Commute" at bounding box center [1204, 116] width 63 height 17
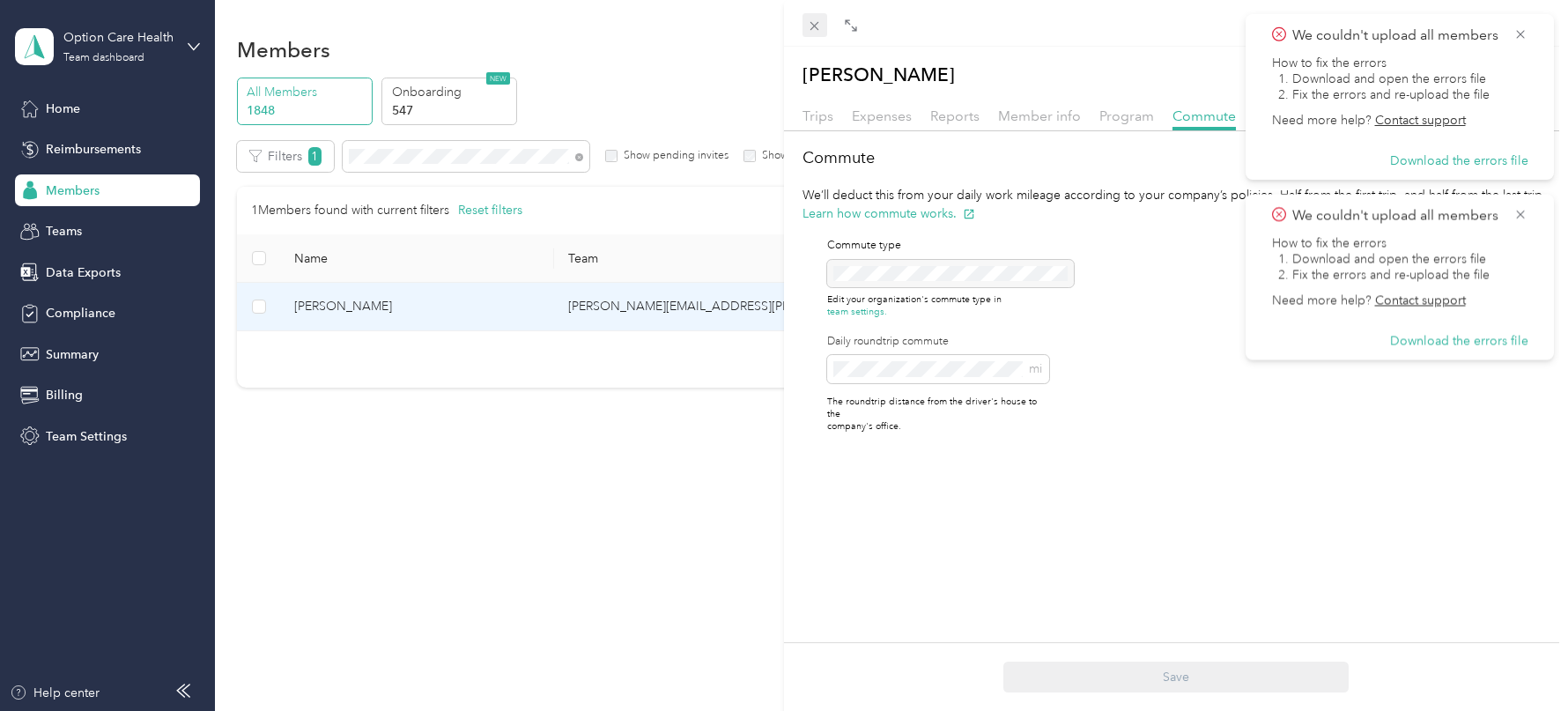
click at [814, 16] on span at bounding box center [814, 25] width 25 height 25
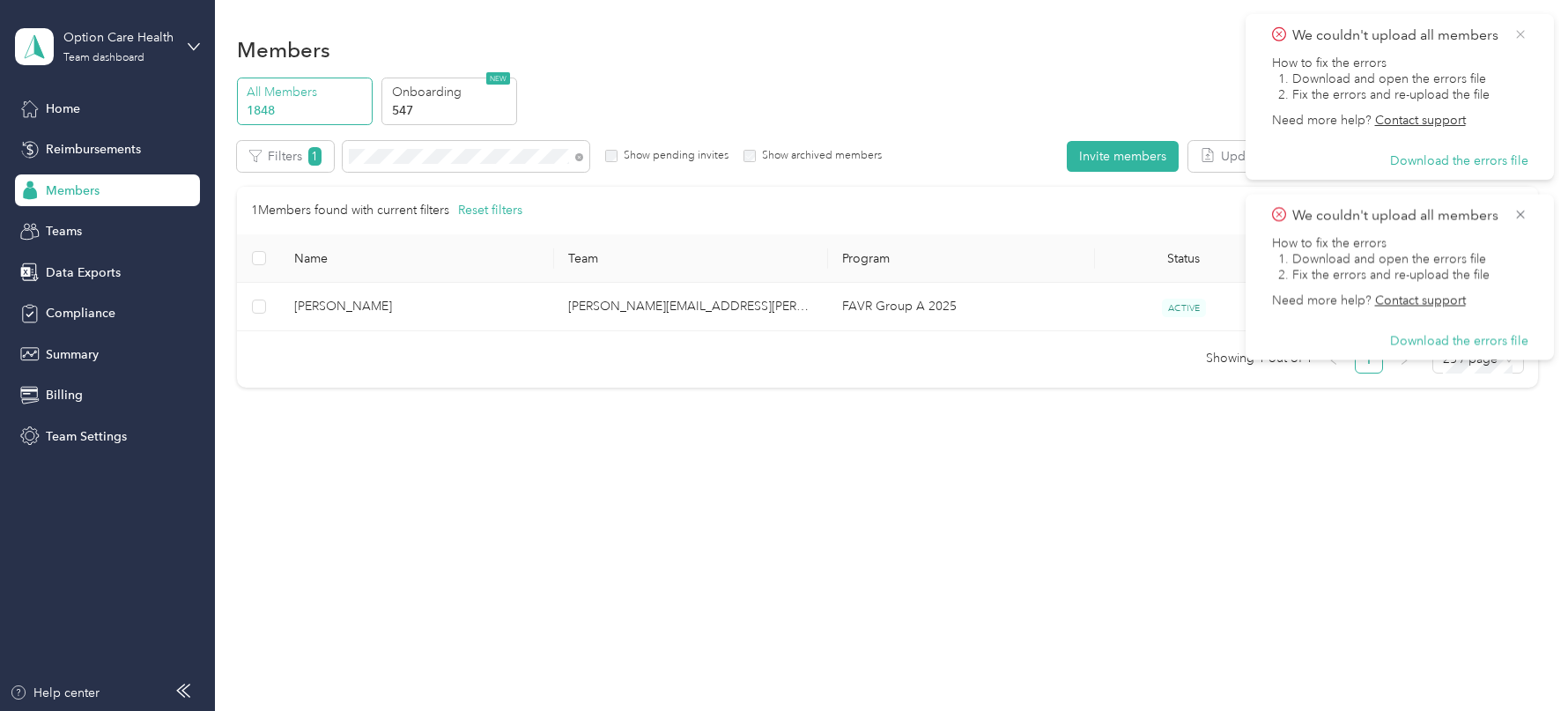
click at [1522, 31] on icon at bounding box center [1521, 35] width 14 height 16
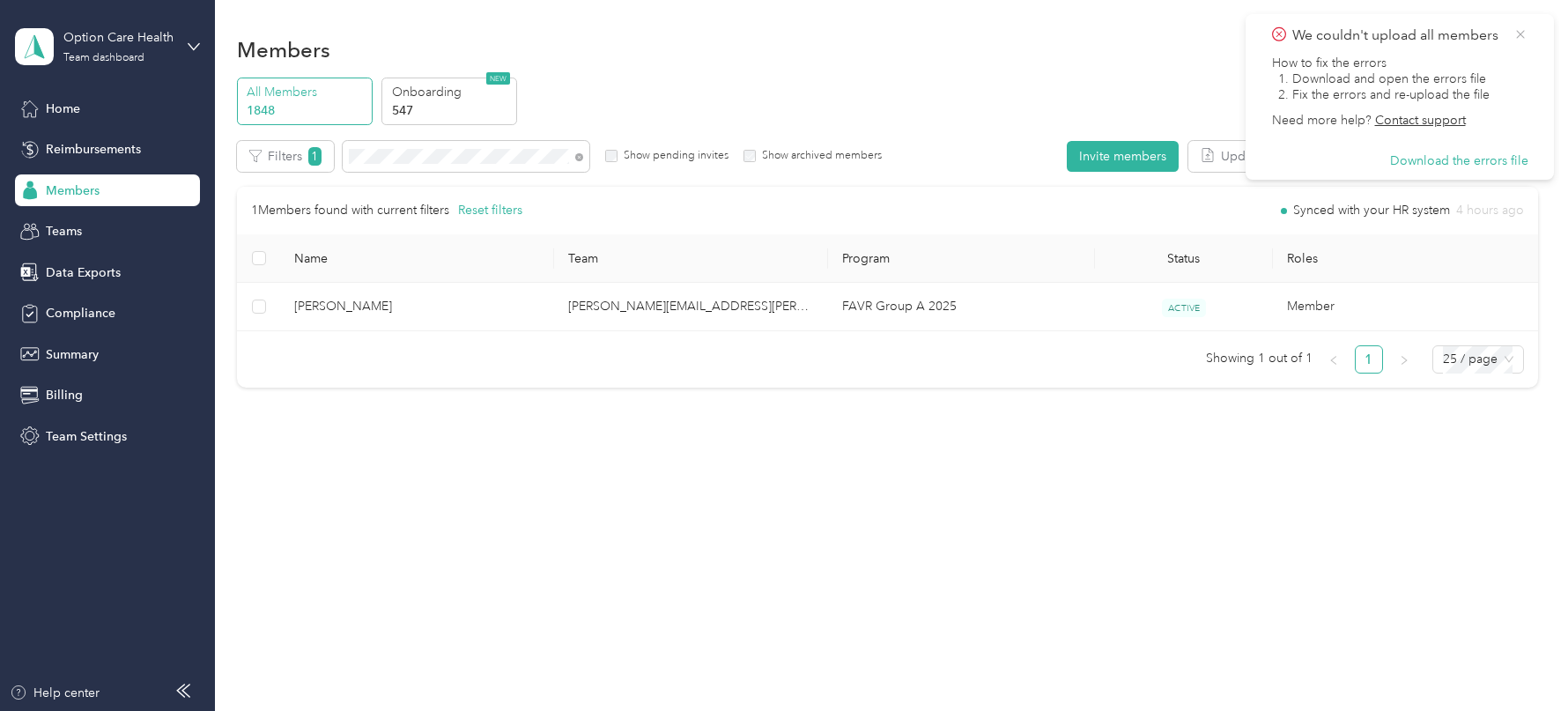
click at [1518, 38] on icon at bounding box center [1521, 35] width 14 height 16
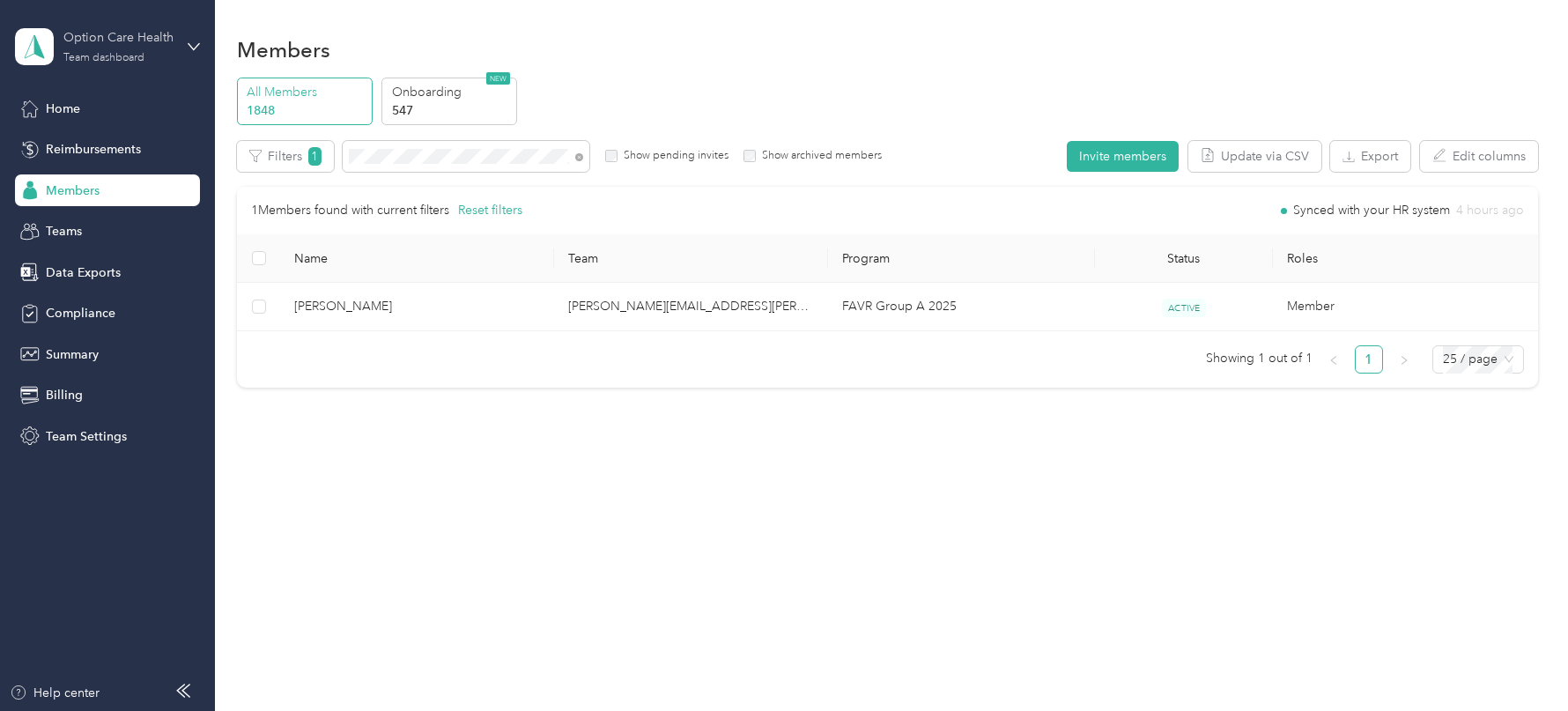
click at [101, 52] on div "Team dashboard" at bounding box center [104, 57] width 81 height 11
click at [113, 220] on div "Log out" at bounding box center [201, 224] width 346 height 31
